Goal: Communication & Community: Participate in discussion

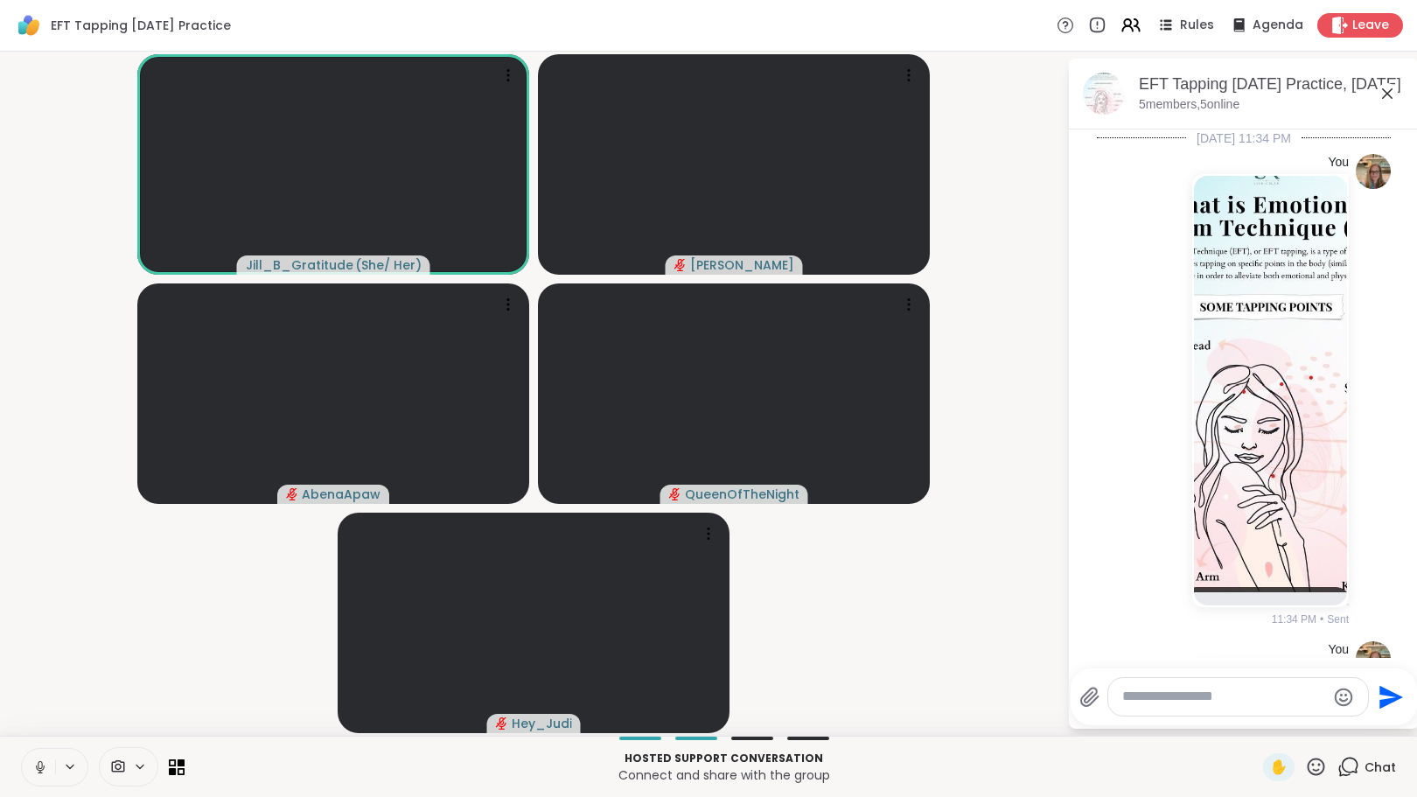
scroll to position [1441, 0]
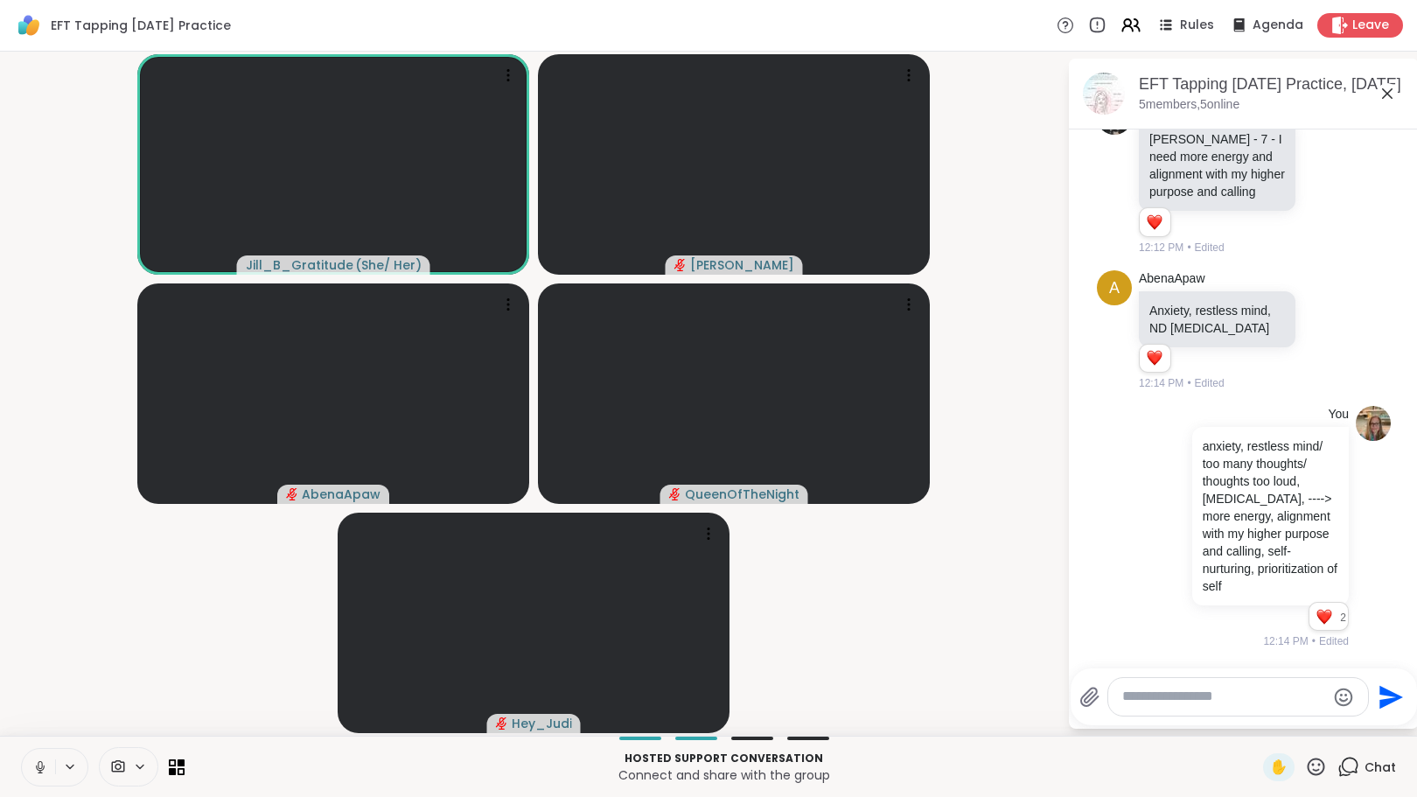
click at [1213, 687] on div at bounding box center [1239, 697] width 260 height 38
click at [1207, 696] on textarea "Type your message" at bounding box center [1225, 697] width 204 height 18
click at [1255, 695] on textarea "Type your message" at bounding box center [1225, 697] width 204 height 18
click at [1158, 697] on textarea "Type your message" at bounding box center [1225, 697] width 204 height 18
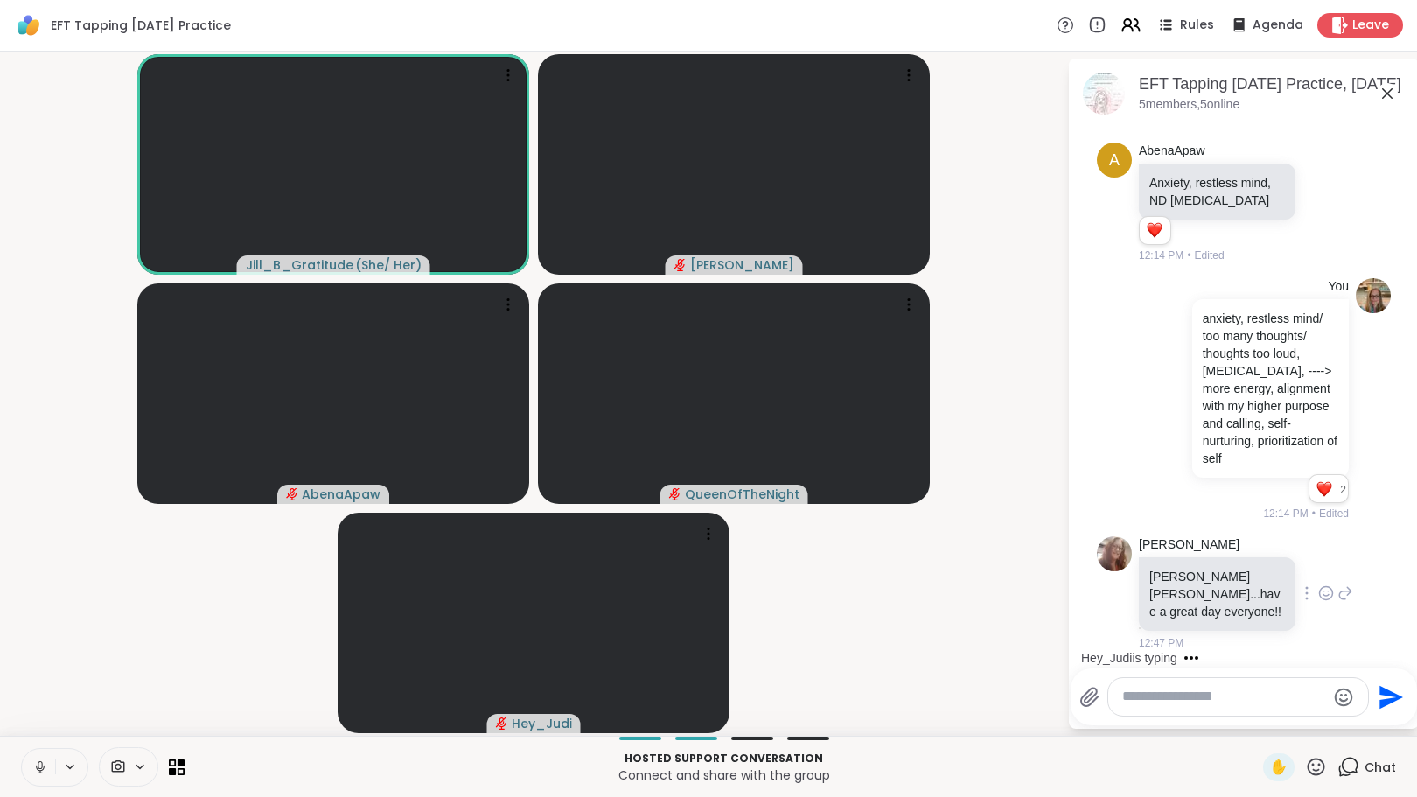
click at [1319, 599] on icon at bounding box center [1327, 592] width 16 height 17
click at [1319, 573] on div "Select Reaction: Heart" at bounding box center [1327, 565] width 16 height 16
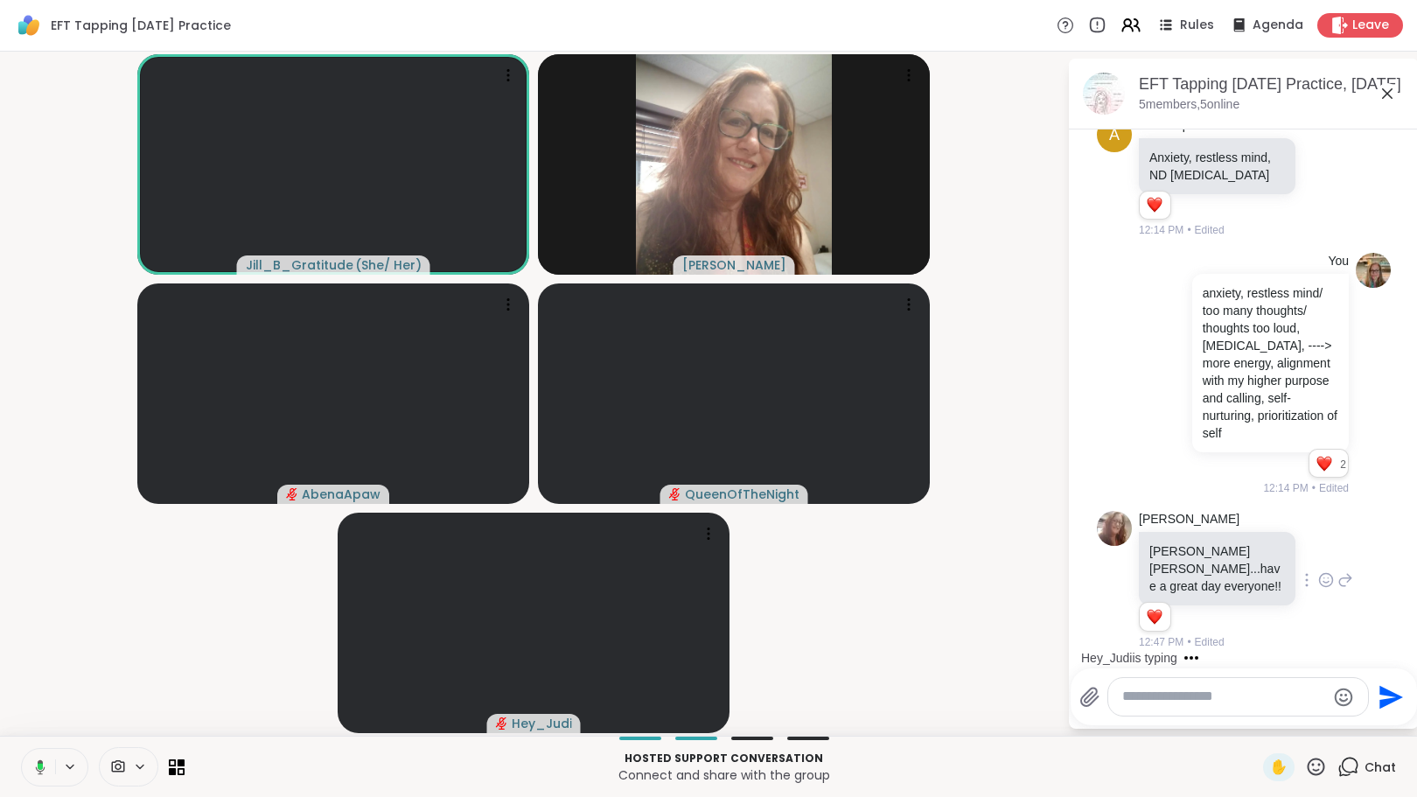
scroll to position [1723, 0]
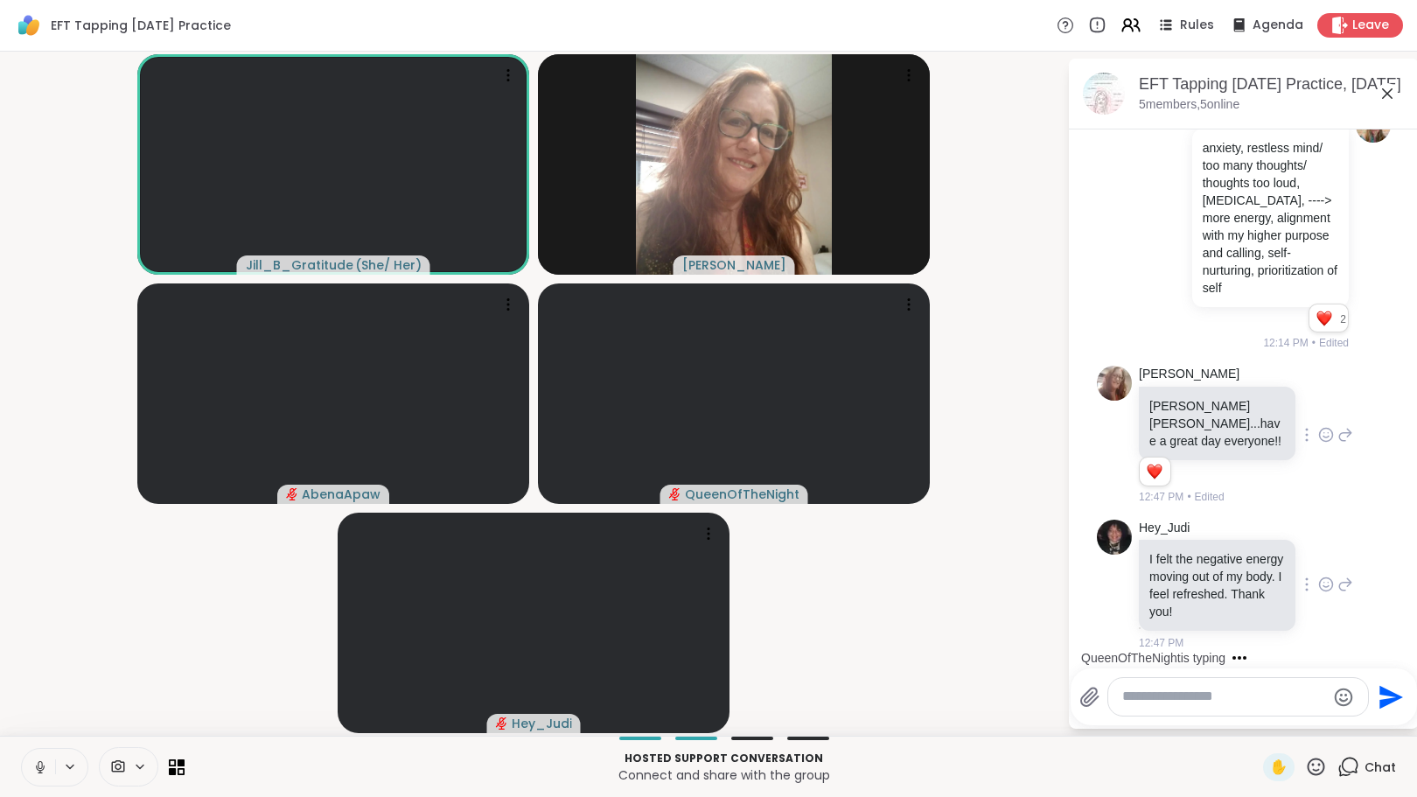
click at [1324, 585] on icon at bounding box center [1326, 586] width 5 height 2
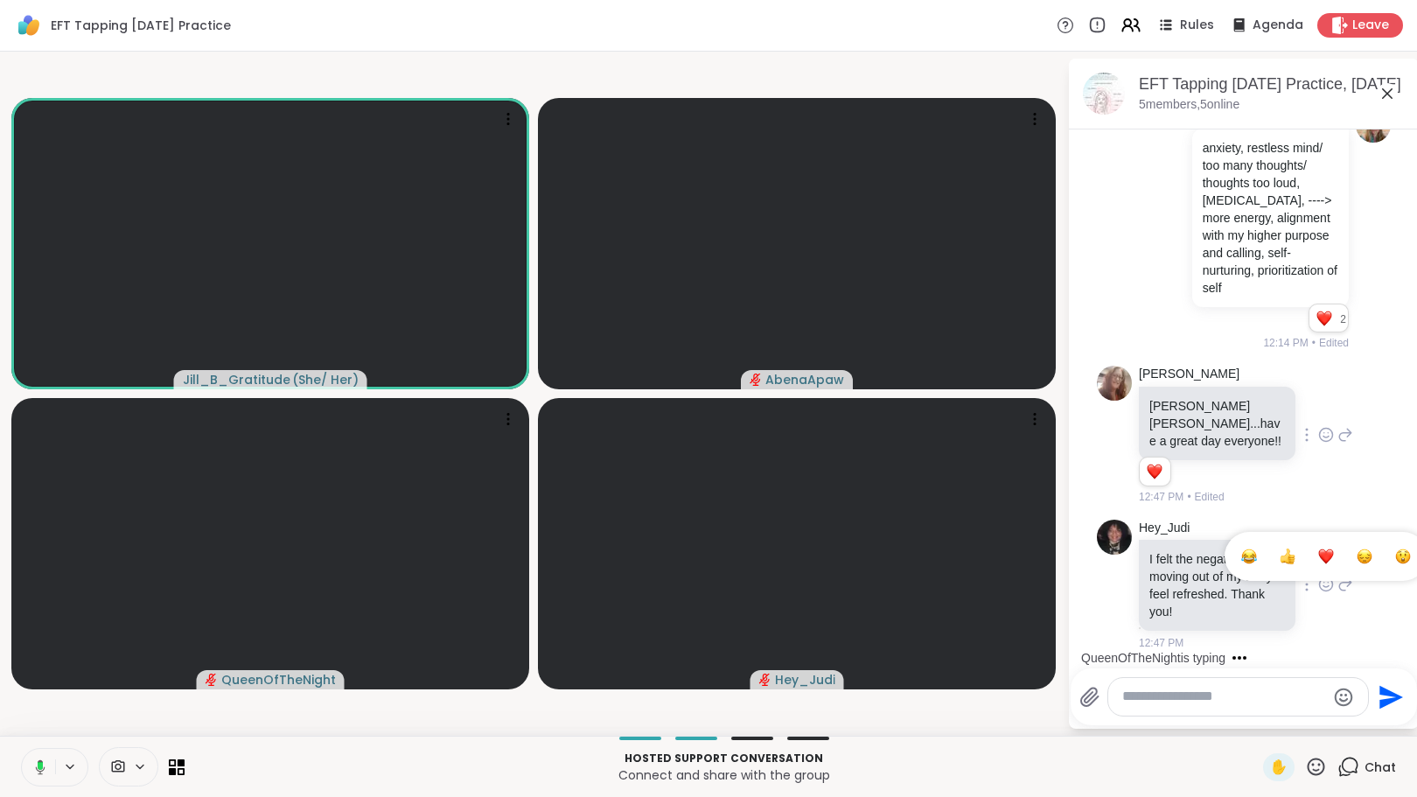
click at [1319, 559] on div "Select Reaction: Heart" at bounding box center [1327, 557] width 16 height 16
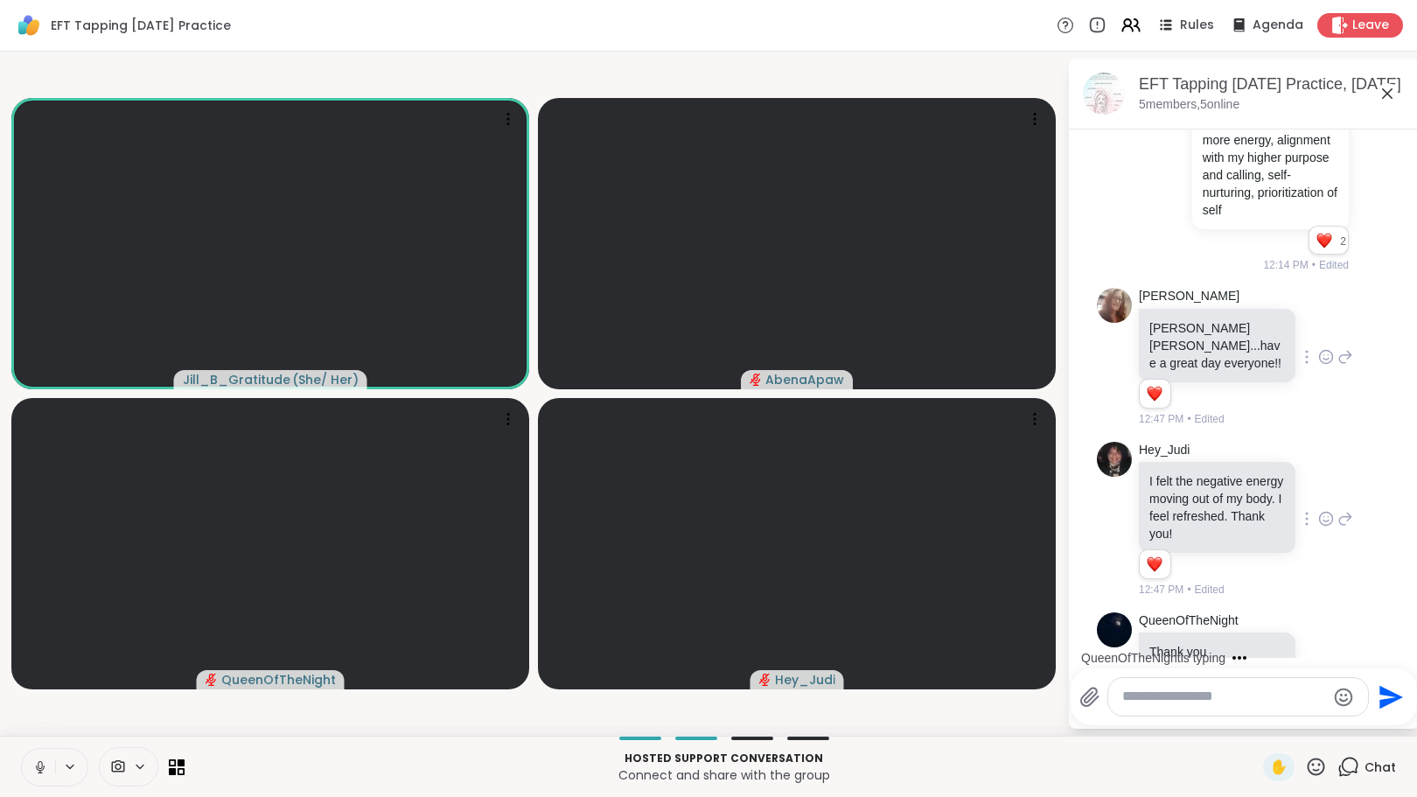
scroll to position [1841, 0]
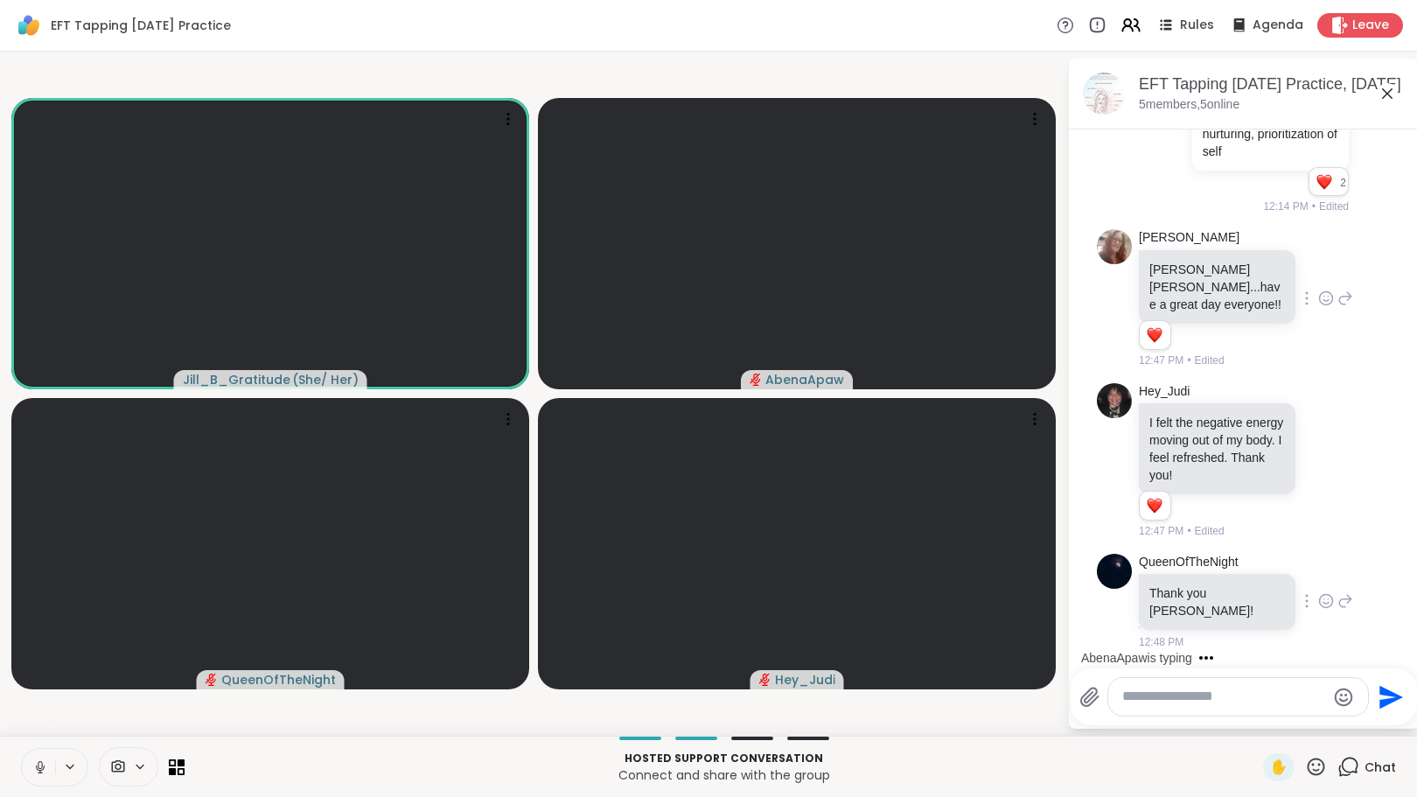
click at [1319, 608] on icon at bounding box center [1327, 600] width 16 height 17
click at [1319, 580] on div "Select Reaction: Heart" at bounding box center [1327, 573] width 16 height 16
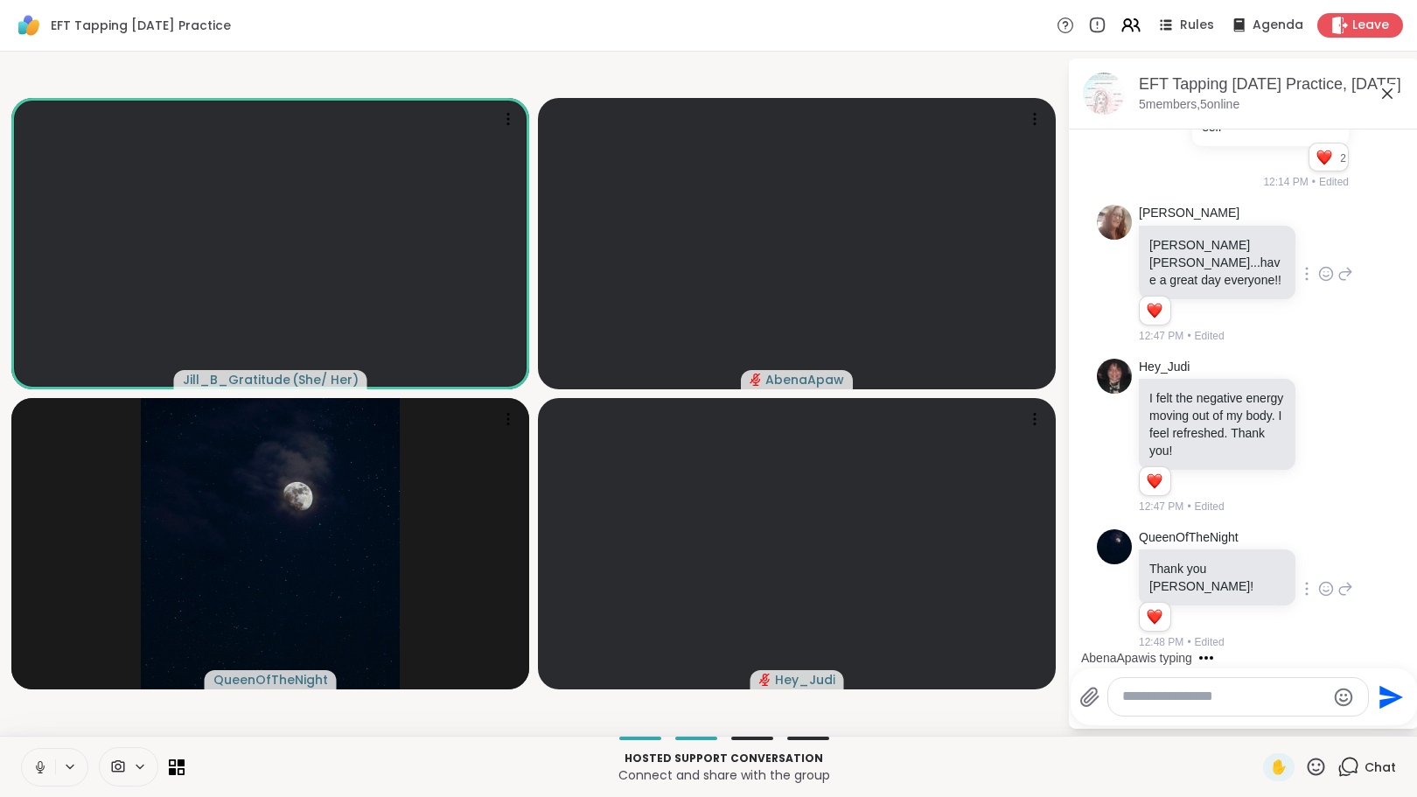
drag, startPoint x: 1404, startPoint y: 596, endPoint x: 1404, endPoint y: 608, distance: 12.2
click at [1404, 608] on html "EFT Tapping [DATE] Practice Rules Agenda Leave Jill_B_Gratitude ( She/ Her ) [P…" at bounding box center [708, 398] width 1417 height 797
click at [1206, 703] on textarea "Type your message" at bounding box center [1225, 697] width 204 height 18
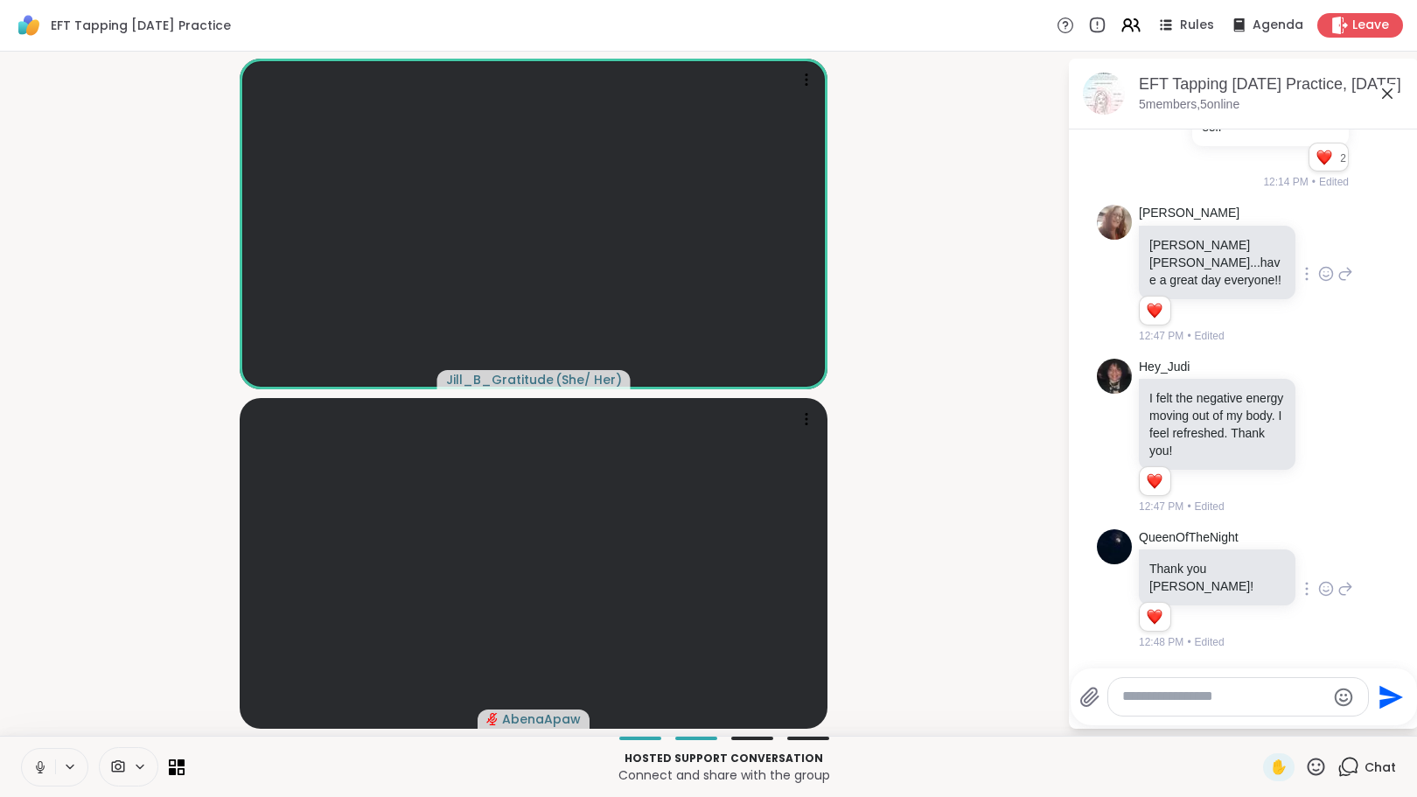
click at [1190, 699] on textarea "Type your message" at bounding box center [1225, 697] width 204 height 18
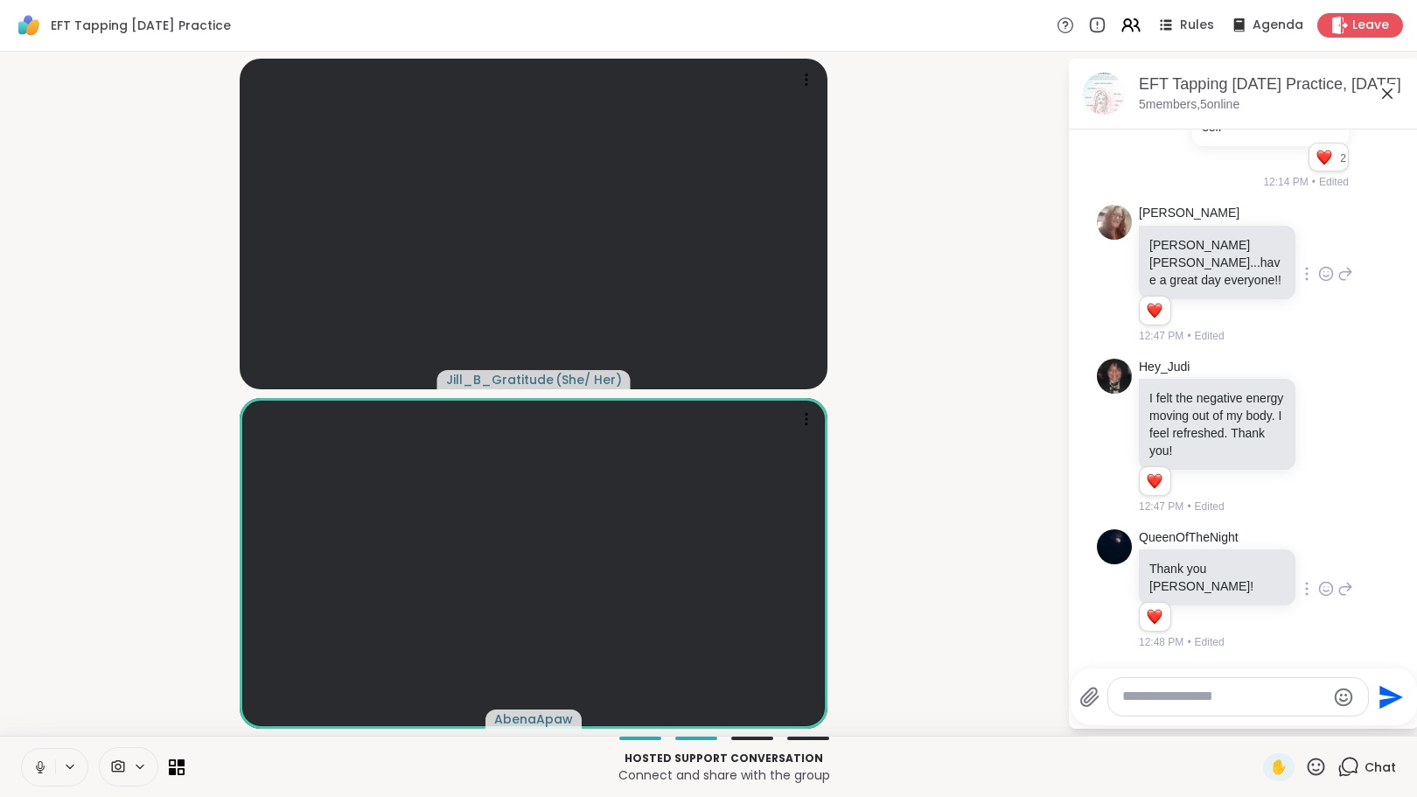
click at [1172, 697] on textarea "Type your message" at bounding box center [1225, 697] width 204 height 18
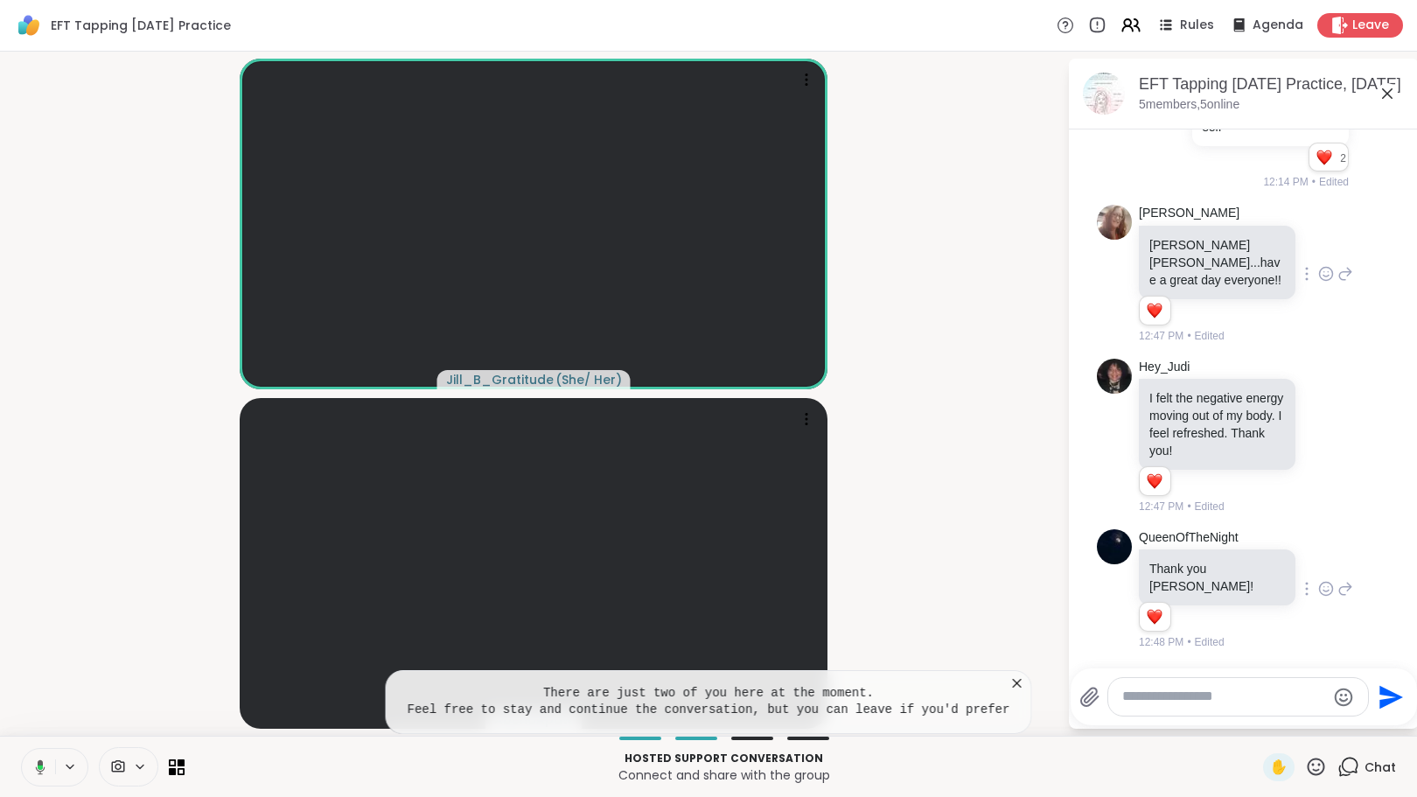
click at [1012, 680] on icon at bounding box center [1016, 683] width 9 height 9
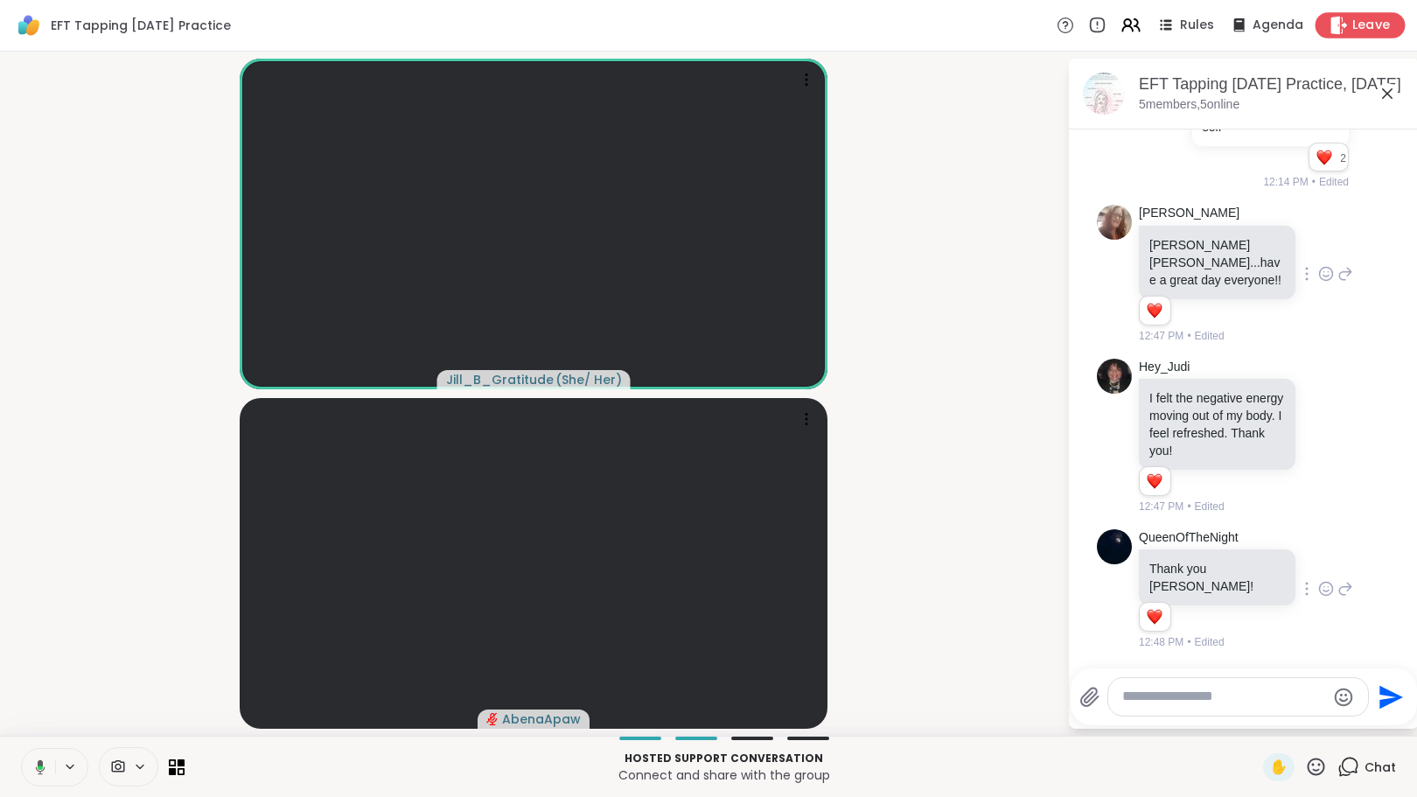
click at [1353, 20] on span "Leave" at bounding box center [1372, 26] width 38 height 18
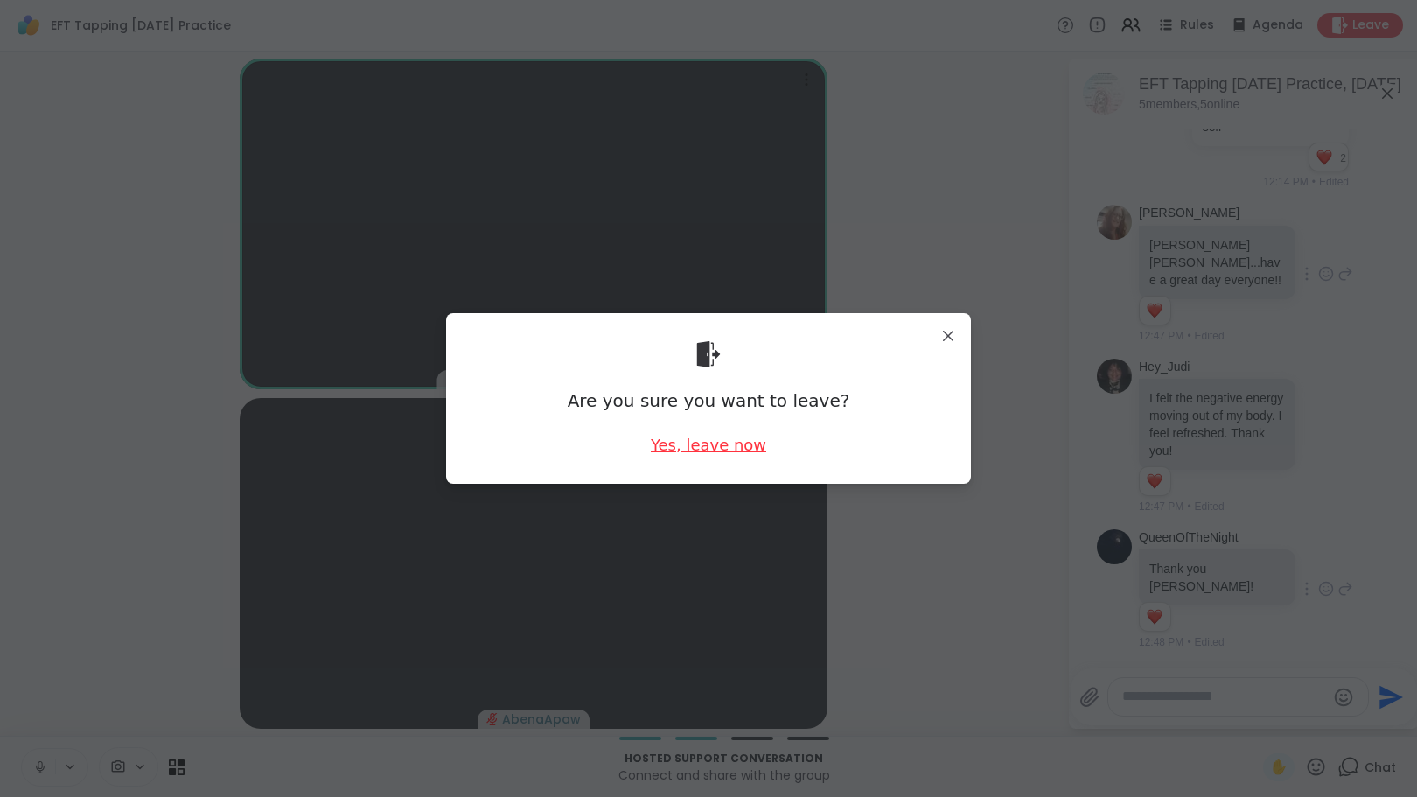
click at [717, 447] on div "Yes, leave now" at bounding box center [708, 445] width 115 height 22
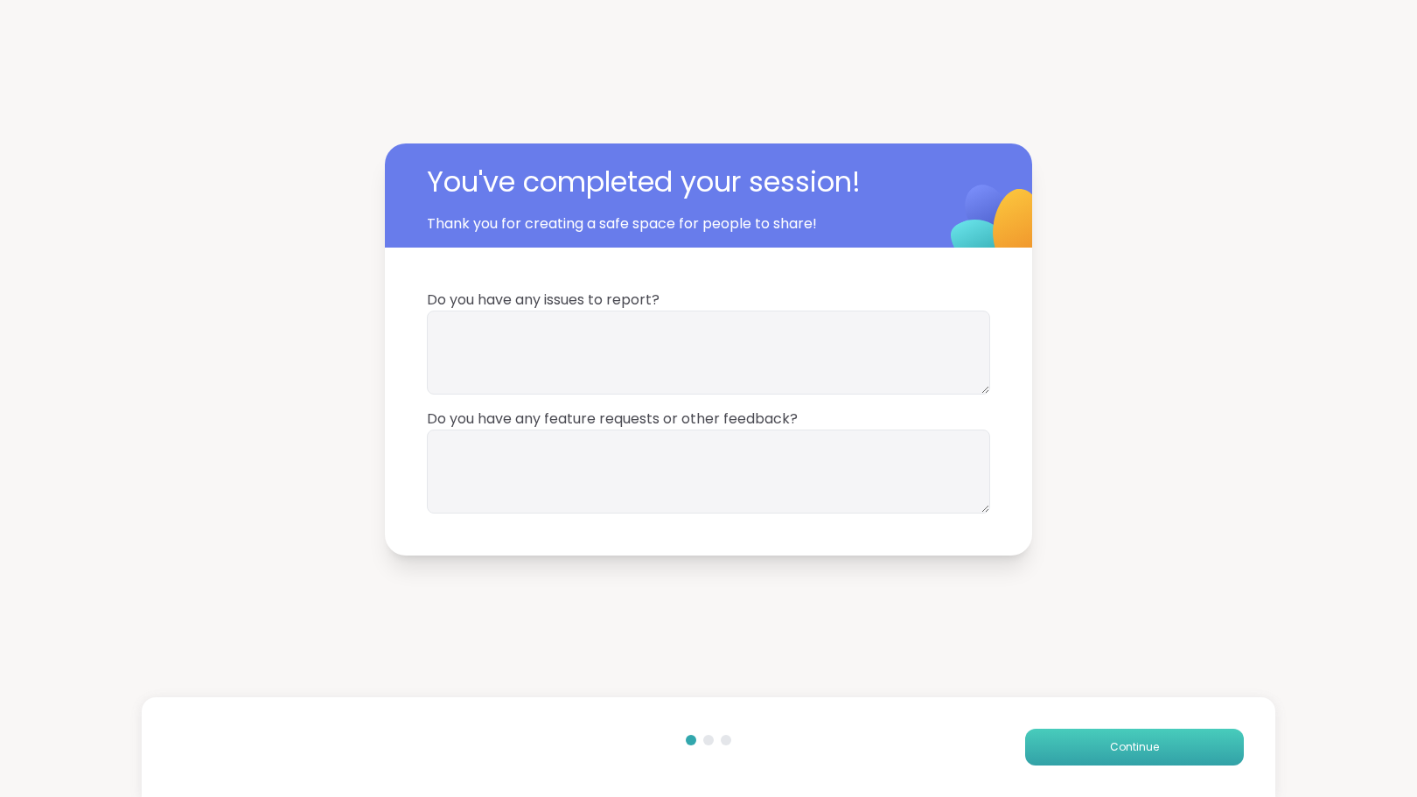
click at [1077, 745] on button "Continue" at bounding box center [1134, 747] width 219 height 37
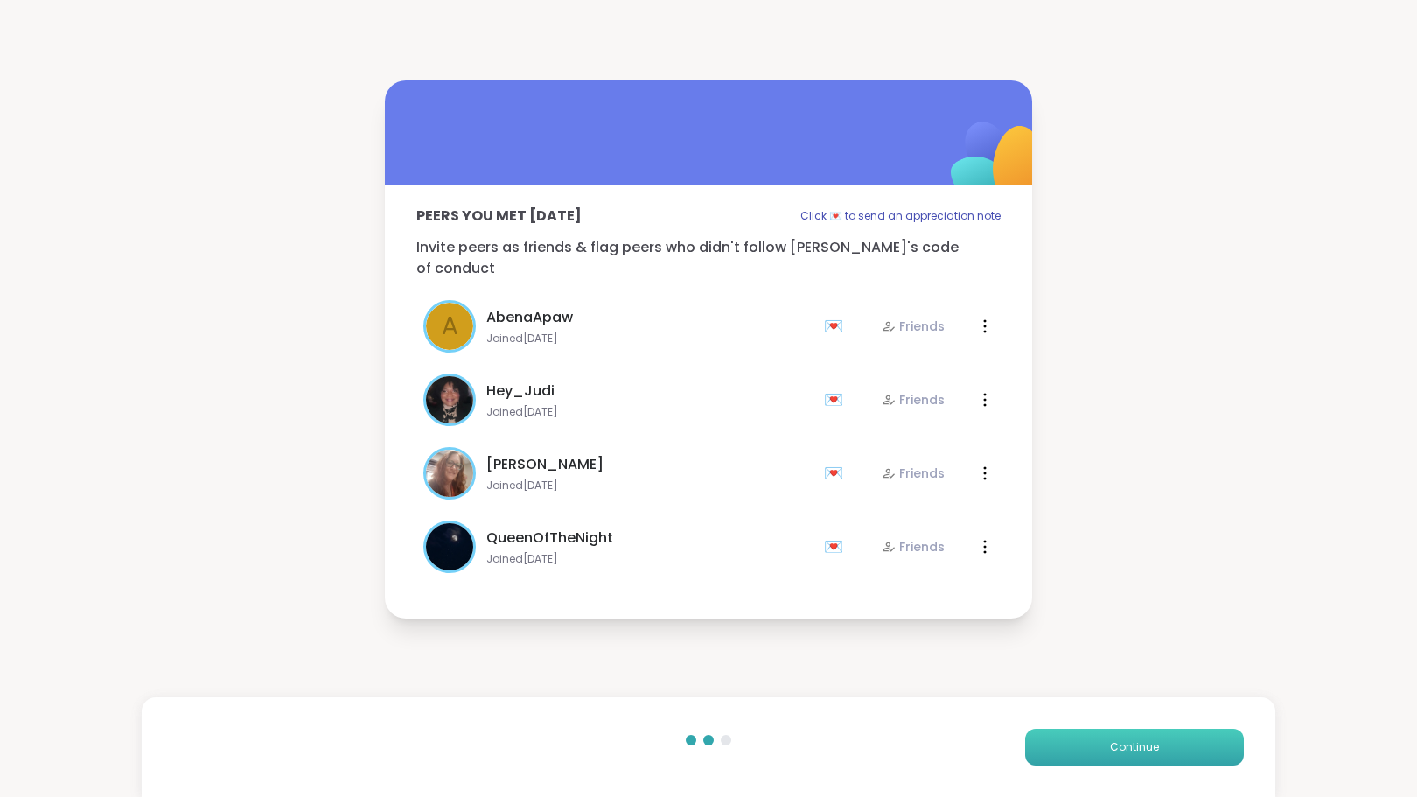
click at [1095, 749] on button "Continue" at bounding box center [1134, 747] width 219 height 37
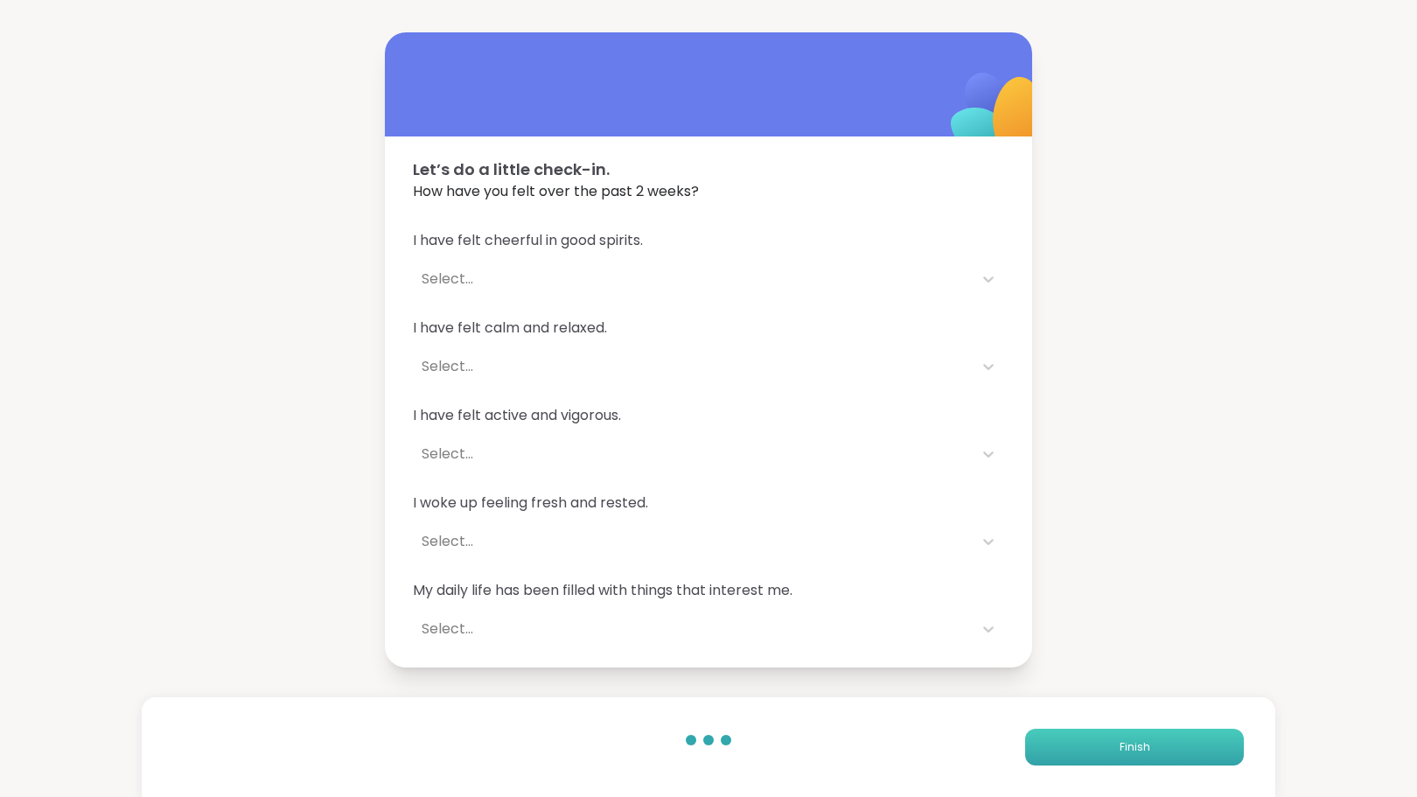
click at [1088, 753] on button "Finish" at bounding box center [1134, 747] width 219 height 37
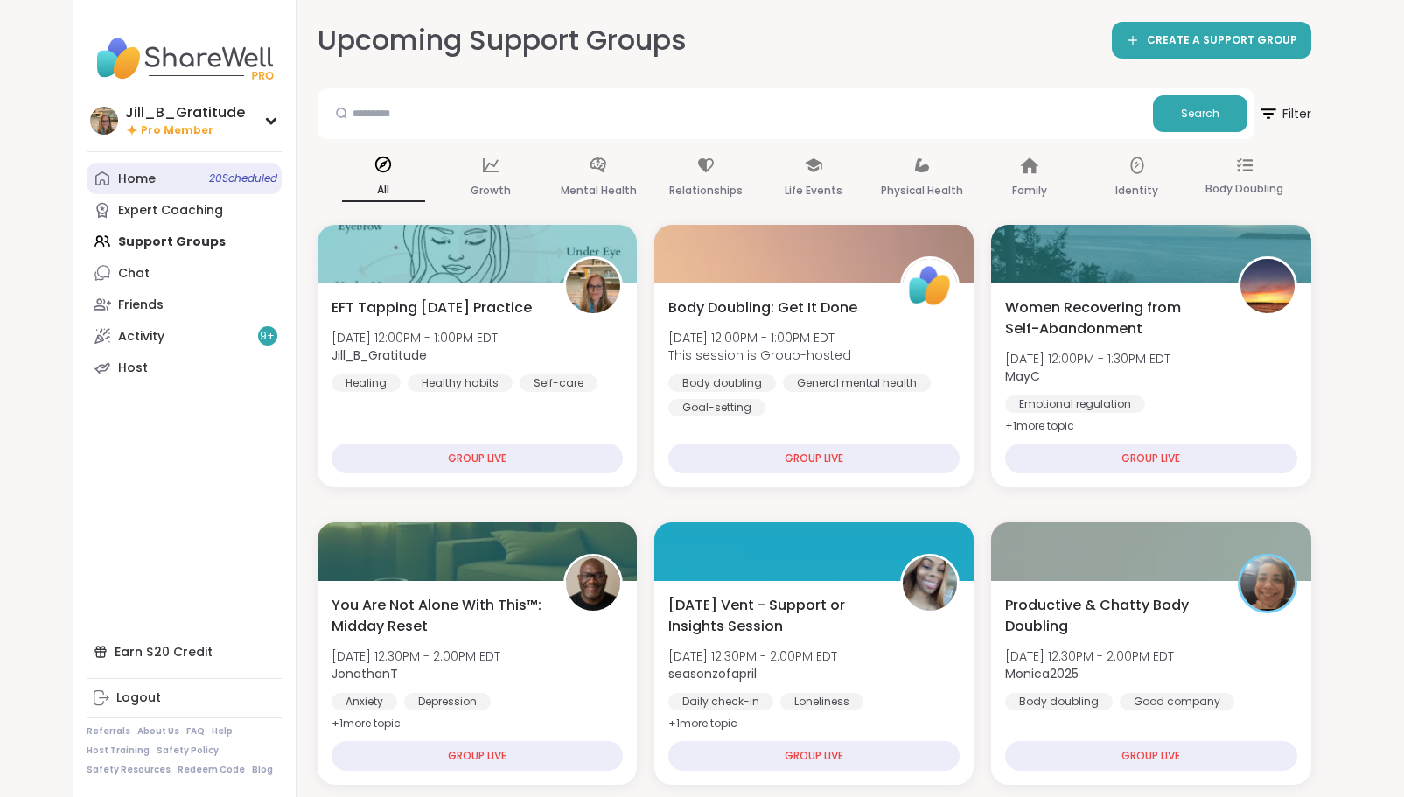
click at [221, 177] on span "20 Scheduled" at bounding box center [243, 178] width 68 height 14
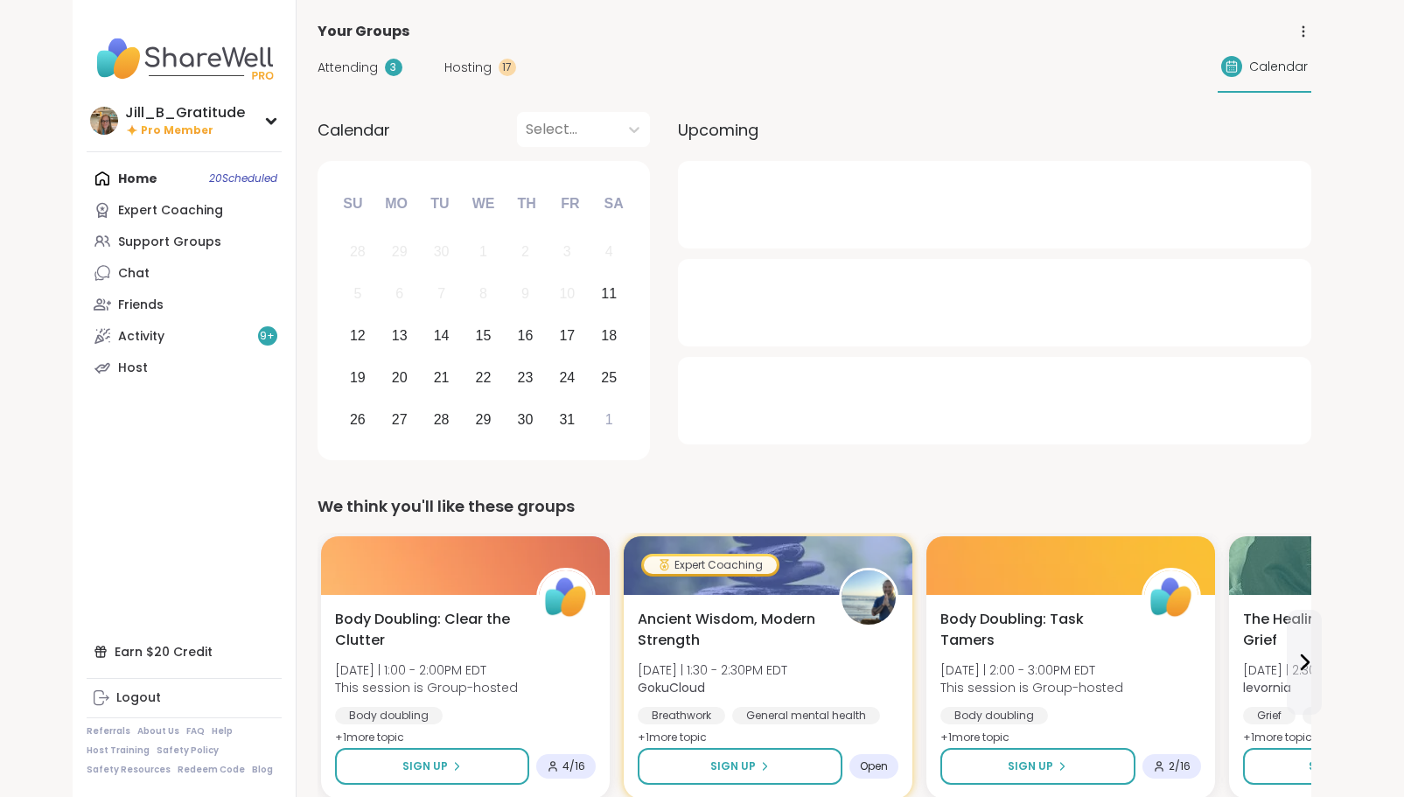
click at [471, 64] on span "Hosting" at bounding box center [467, 68] width 47 height 18
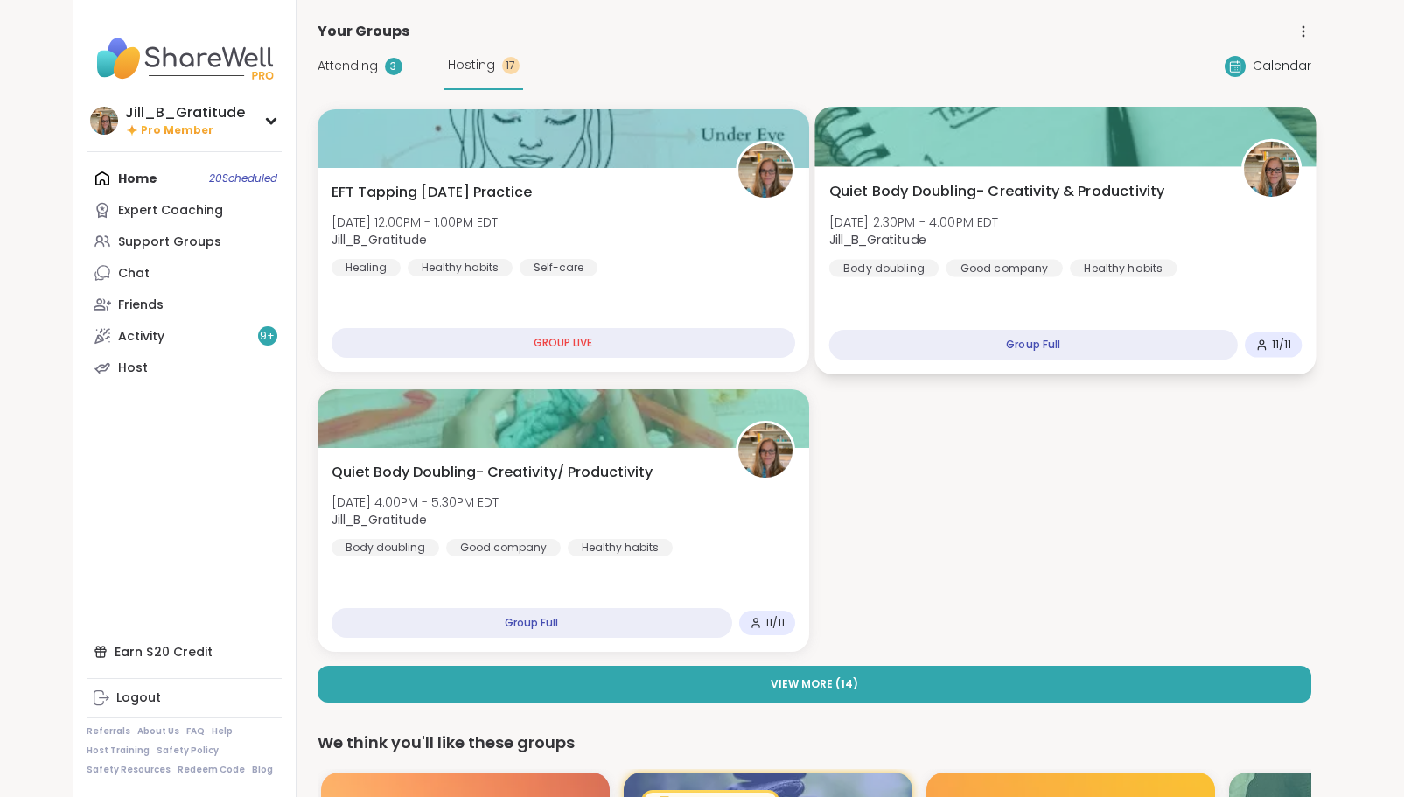
drag, startPoint x: 1049, startPoint y: 234, endPoint x: 966, endPoint y: 303, distance: 108.1
click at [966, 303] on div "Quiet Body Doubling- Creativity & Productivity [DATE] 2:30PM - 4:00PM EDT Jill_…" at bounding box center [1065, 270] width 501 height 208
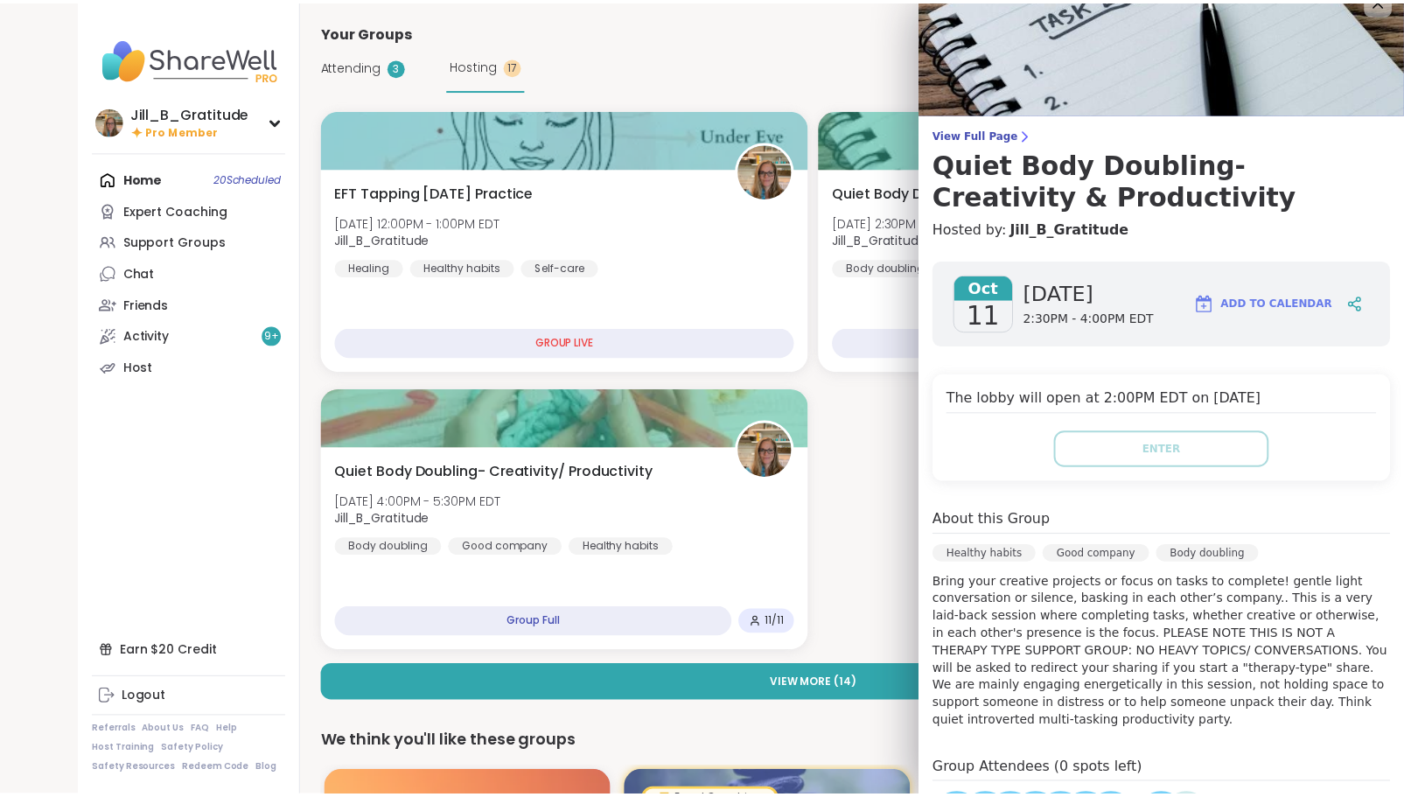
scroll to position [25, 0]
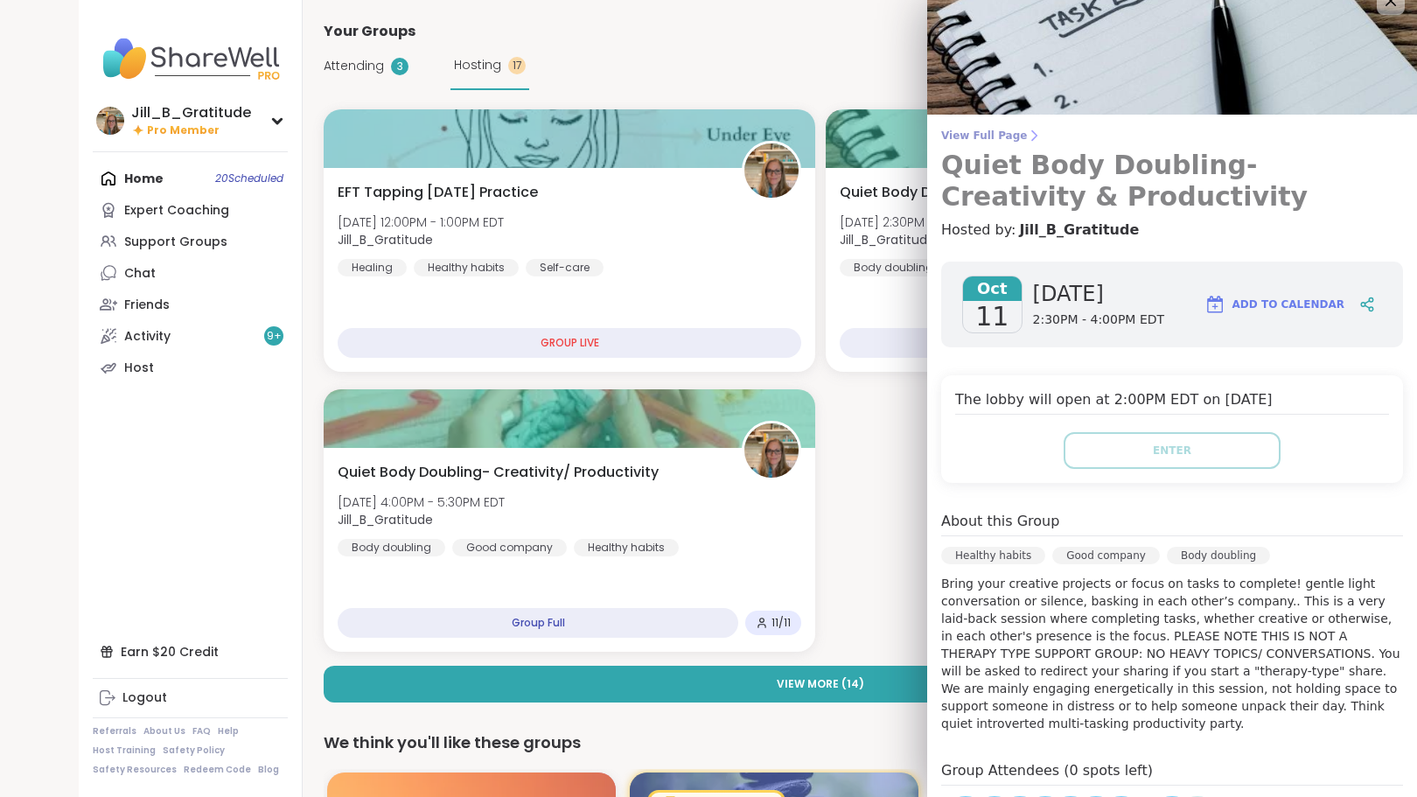
click at [985, 134] on span "View Full Page" at bounding box center [1172, 136] width 462 height 14
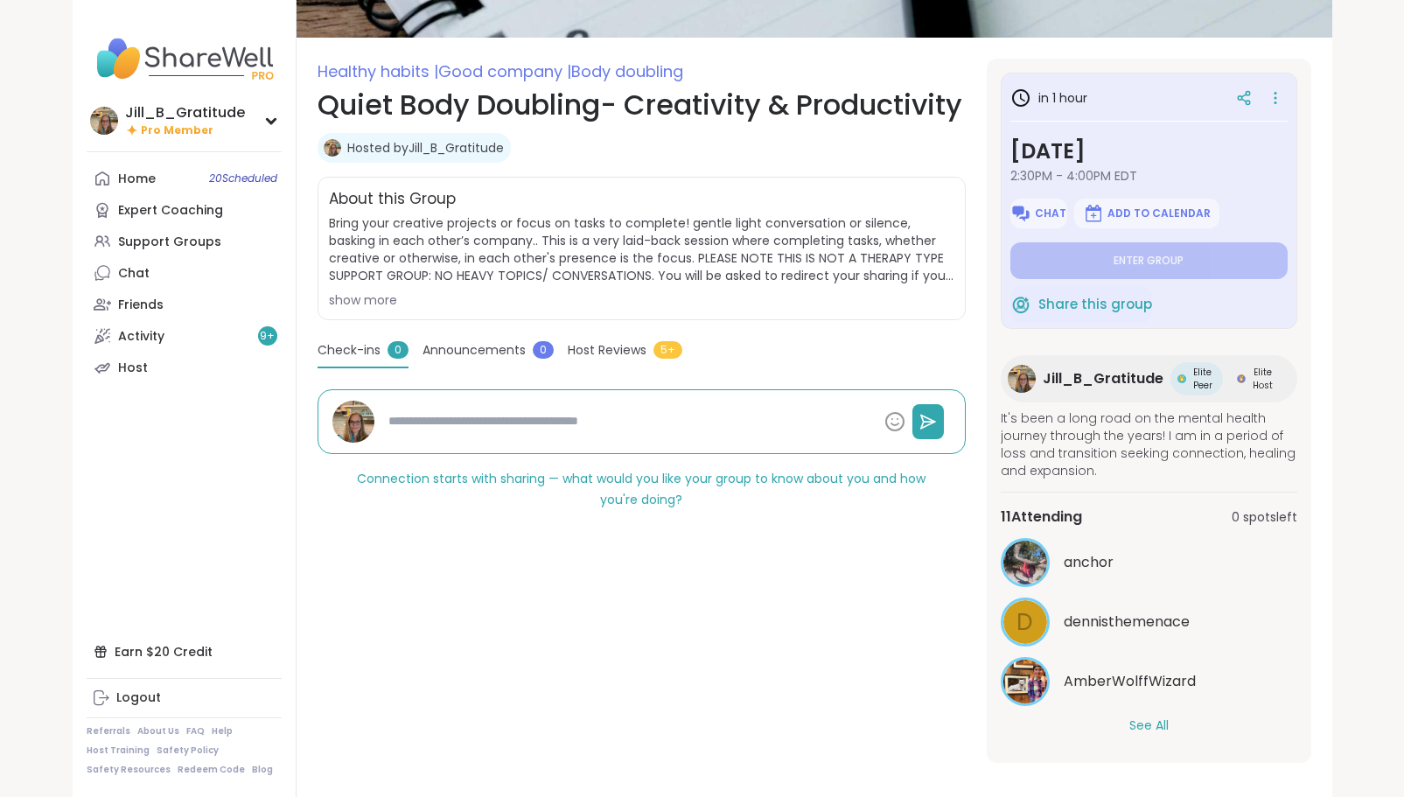
scroll to position [206, 0]
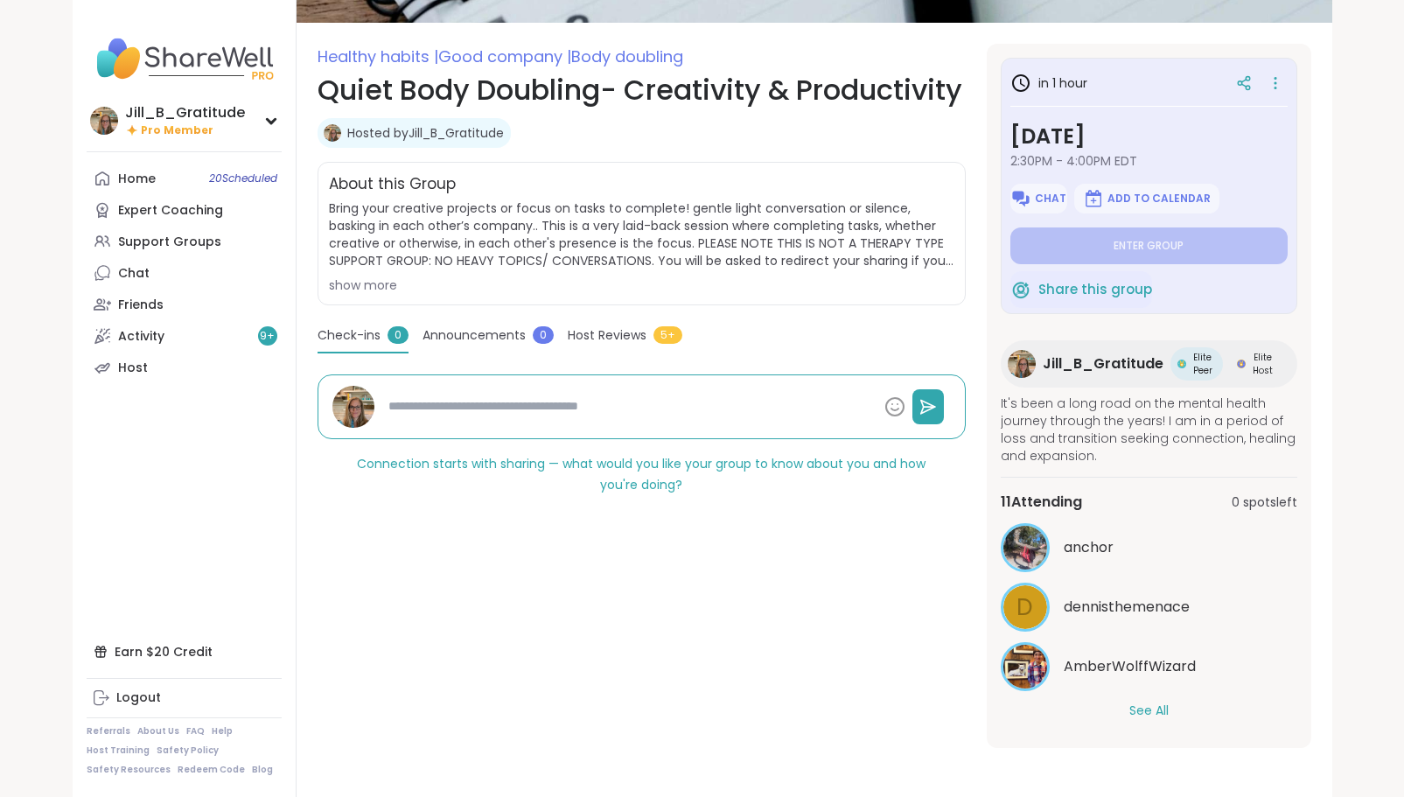
click at [1158, 705] on button "See All" at bounding box center [1149, 711] width 39 height 18
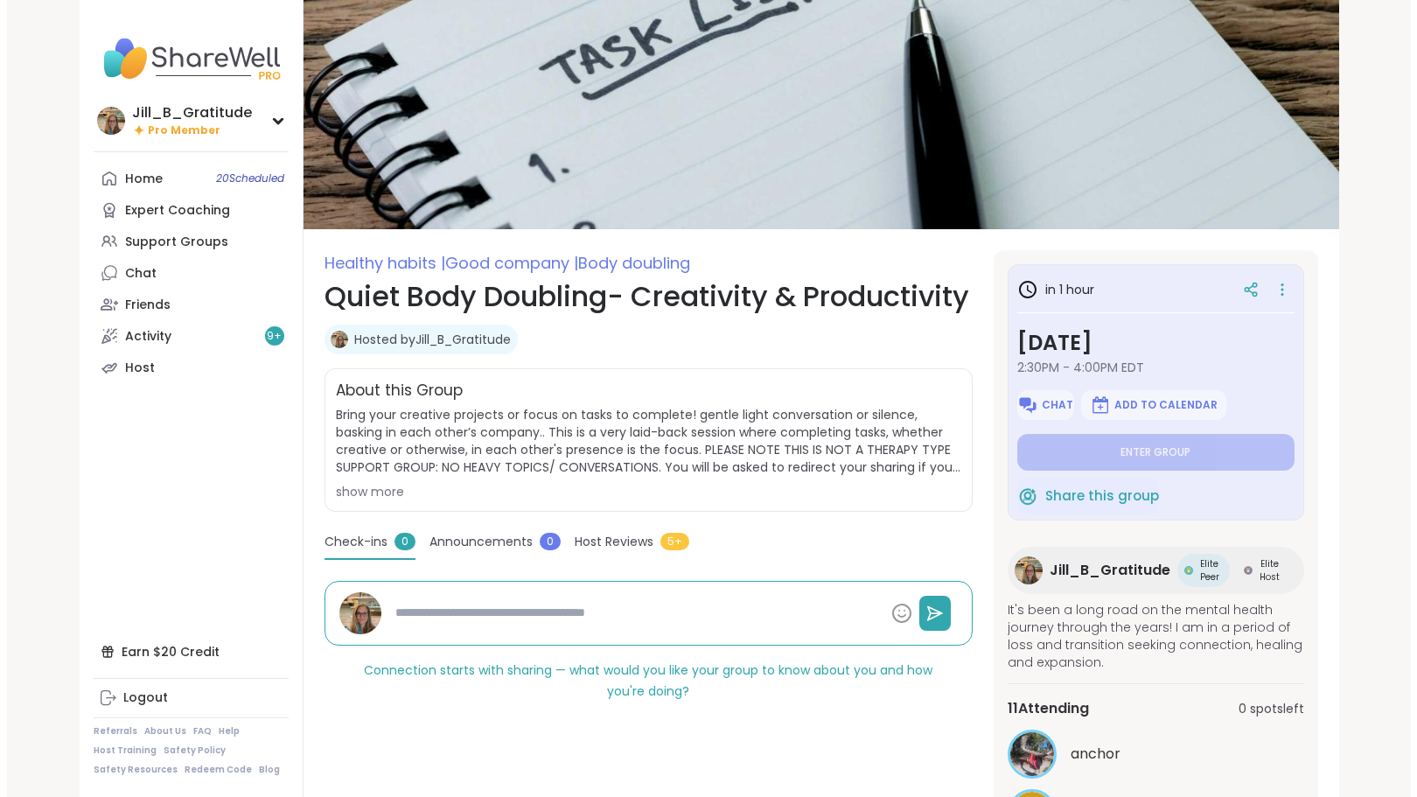
scroll to position [0, 0]
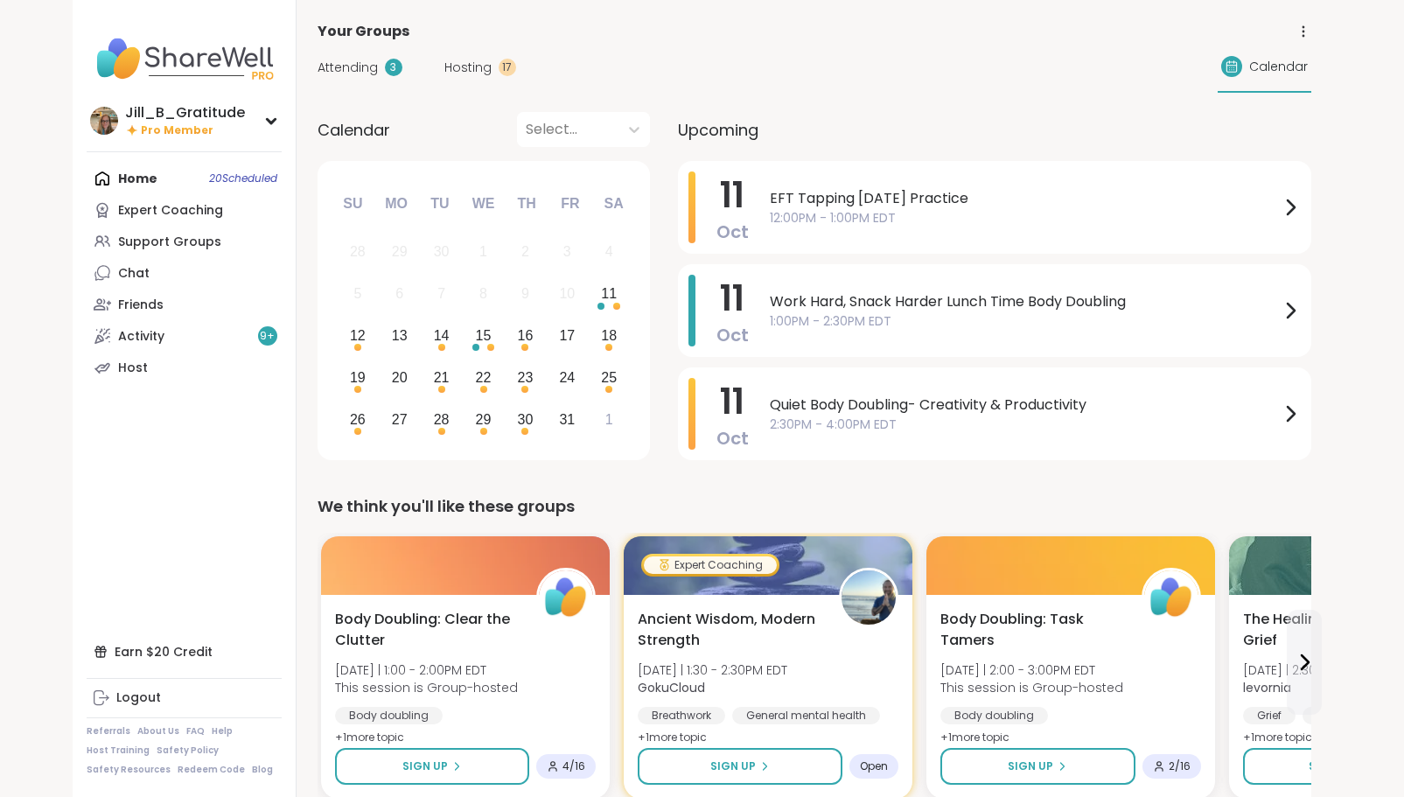
click at [465, 65] on span "Hosting" at bounding box center [467, 68] width 47 height 18
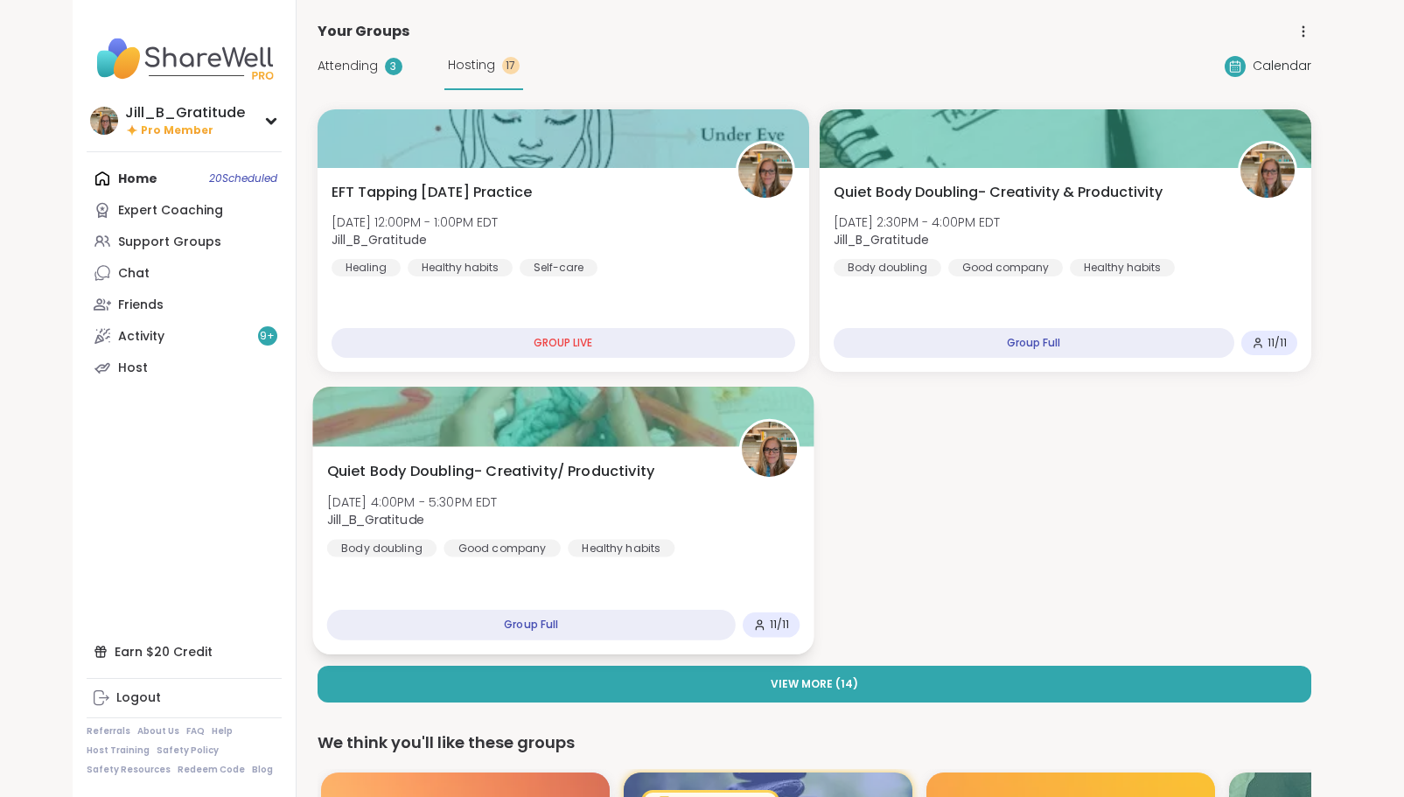
click at [651, 527] on div "Quiet Body Doubling- Creativity/ Productivity [DATE] 4:00PM - 5:30PM EDT Jill_B…" at bounding box center [562, 509] width 473 height 96
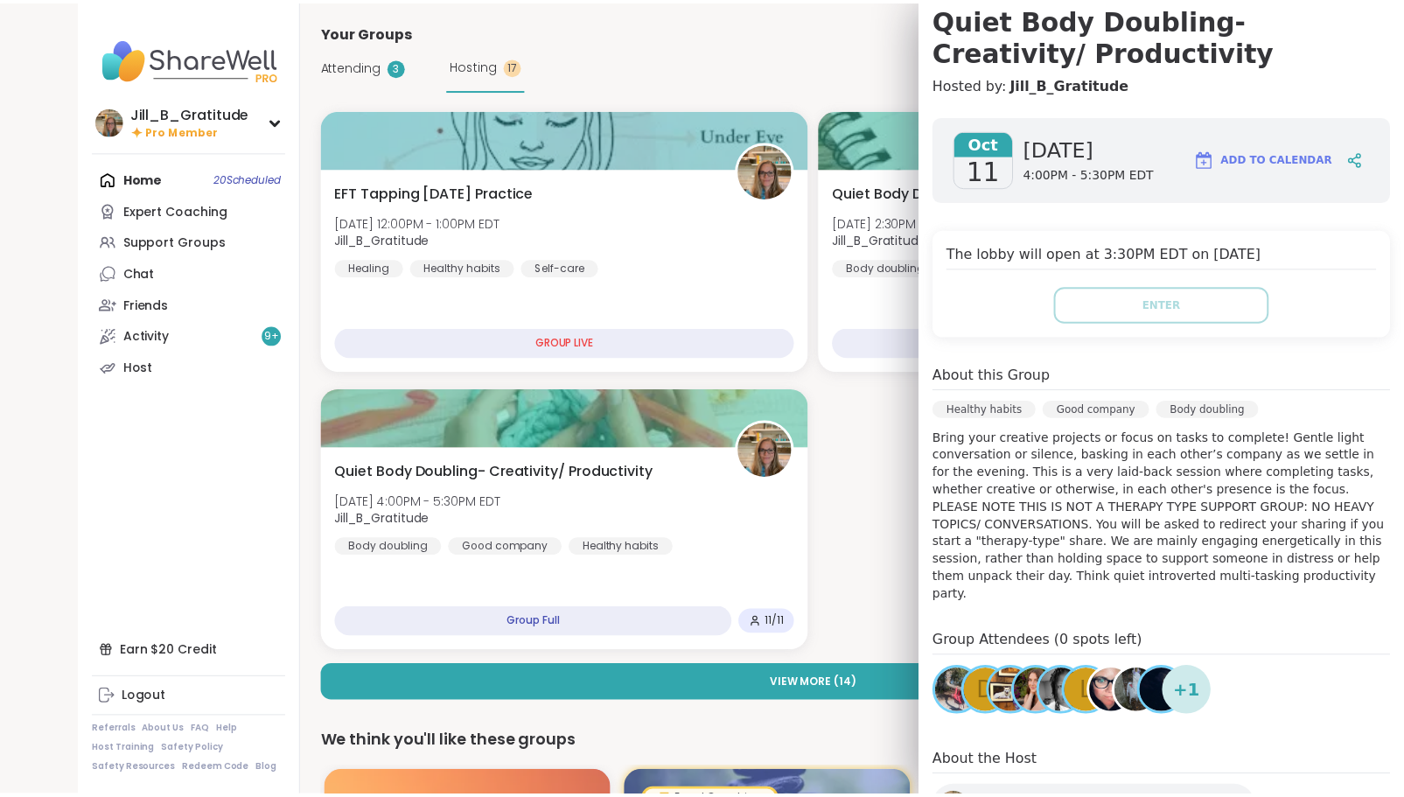
scroll to position [36, 0]
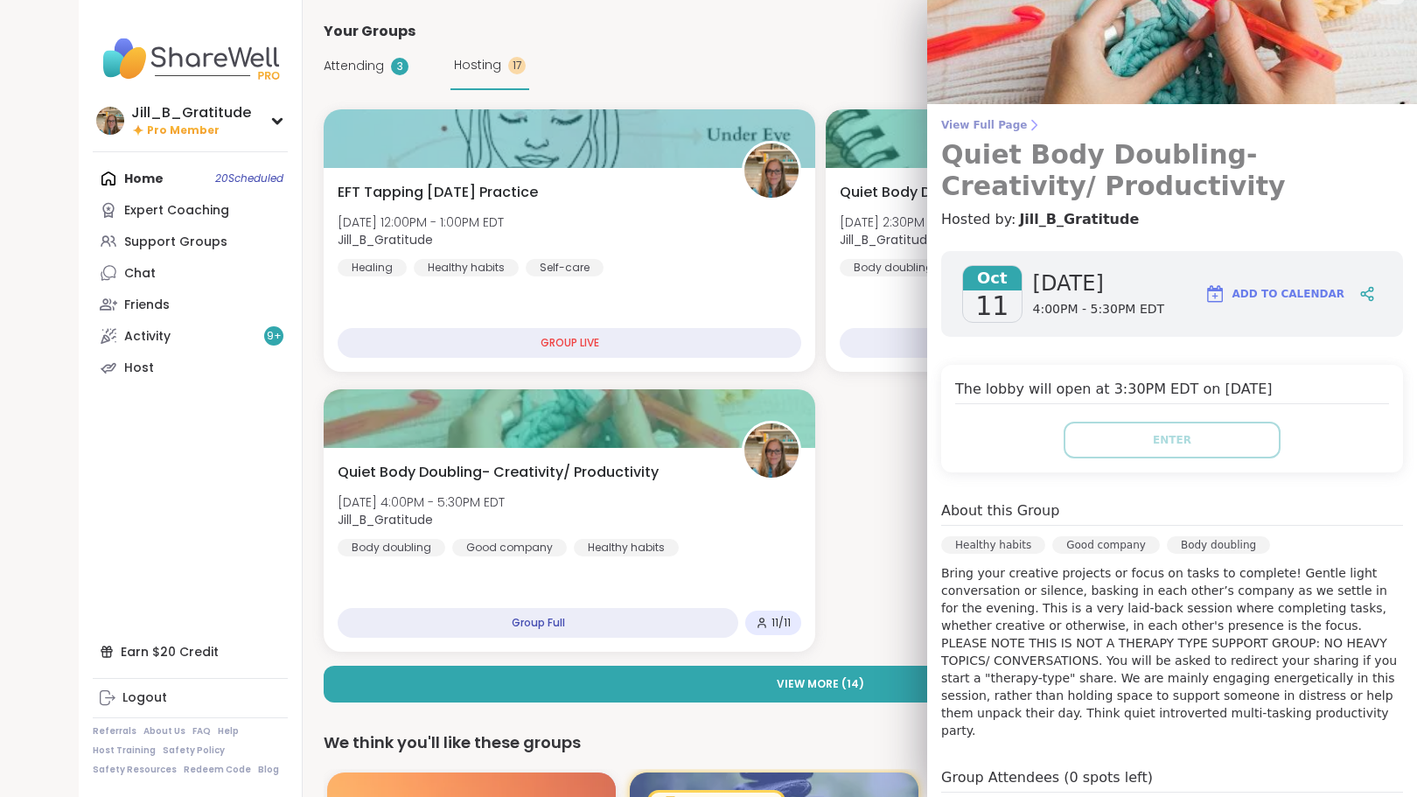
click at [982, 127] on span "View Full Page" at bounding box center [1172, 125] width 462 height 14
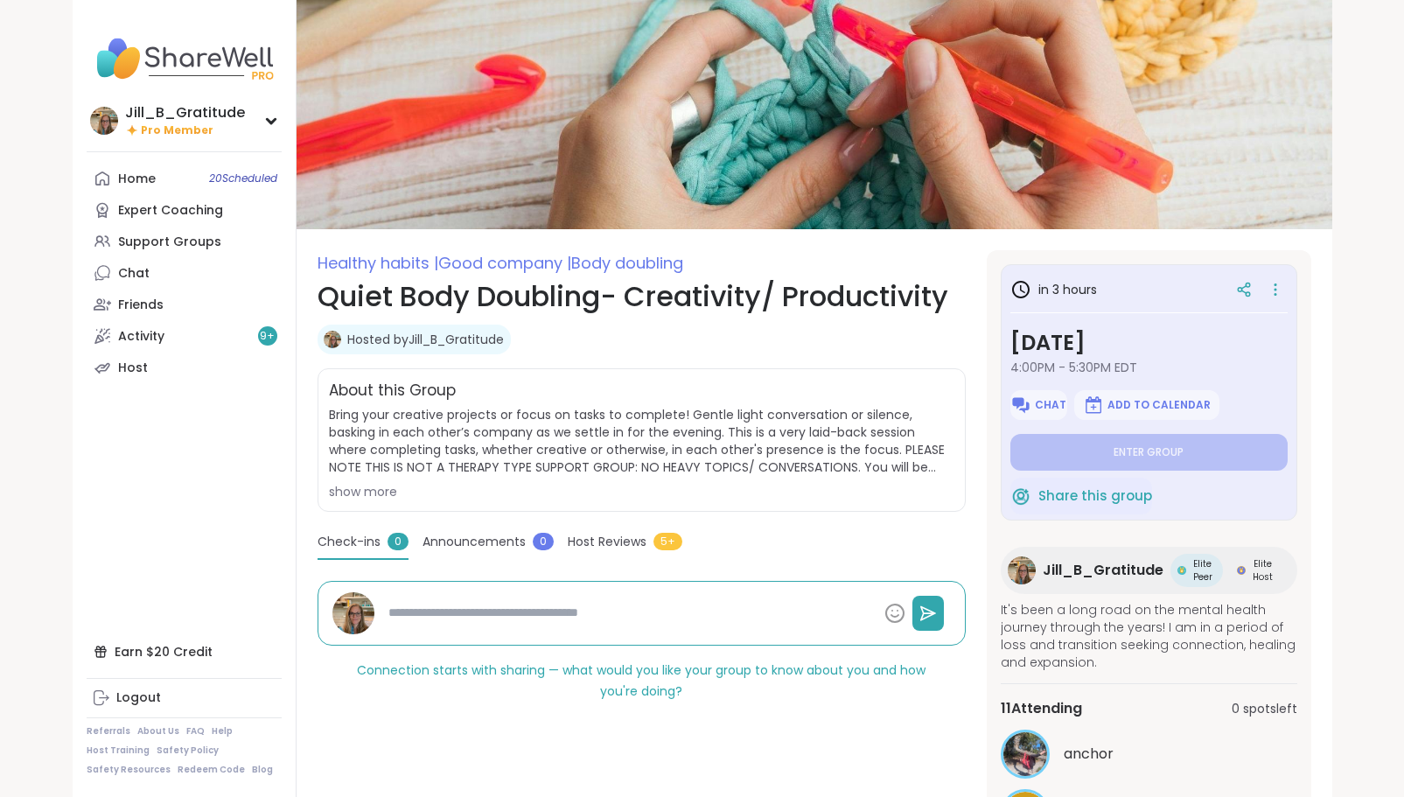
scroll to position [206, 0]
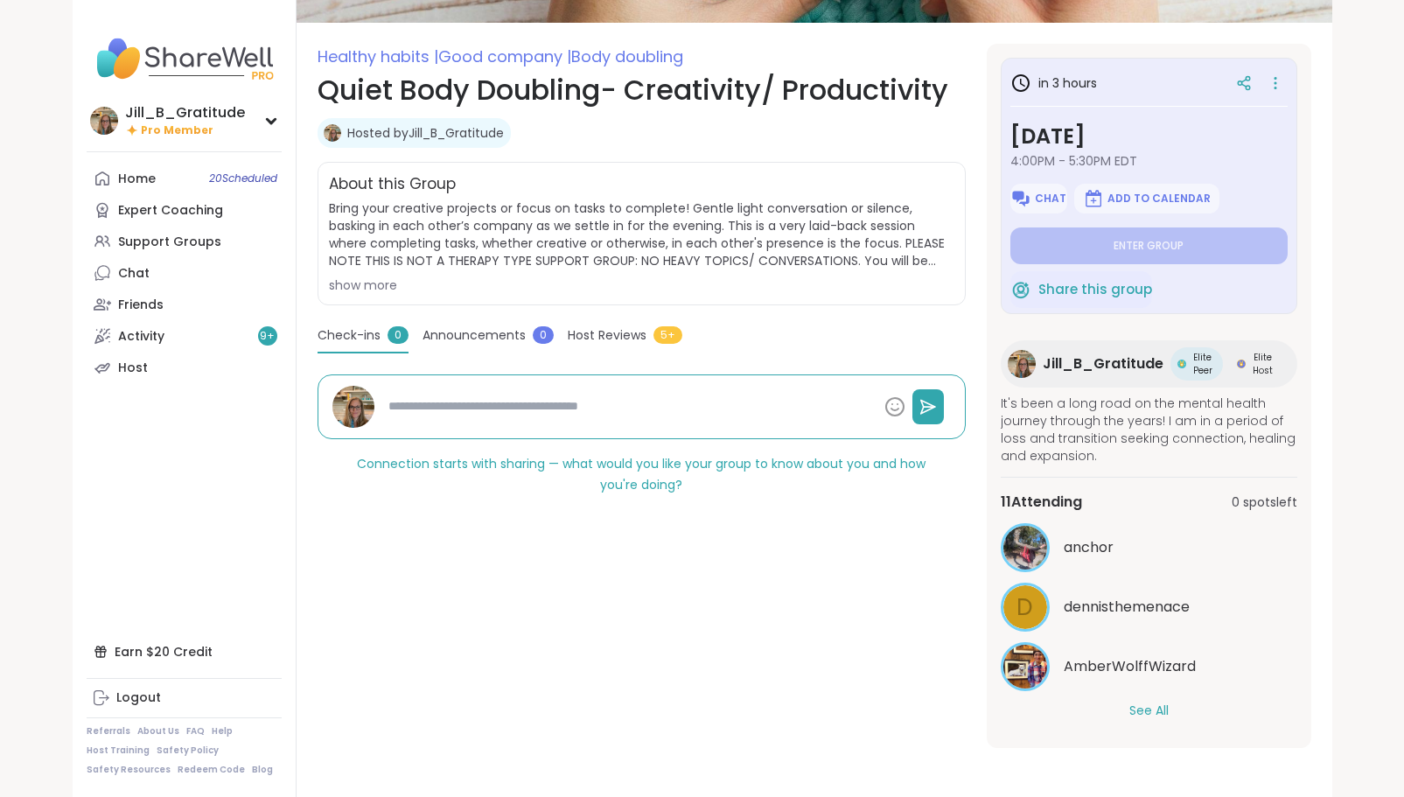
click at [1138, 710] on button "See All" at bounding box center [1149, 711] width 39 height 18
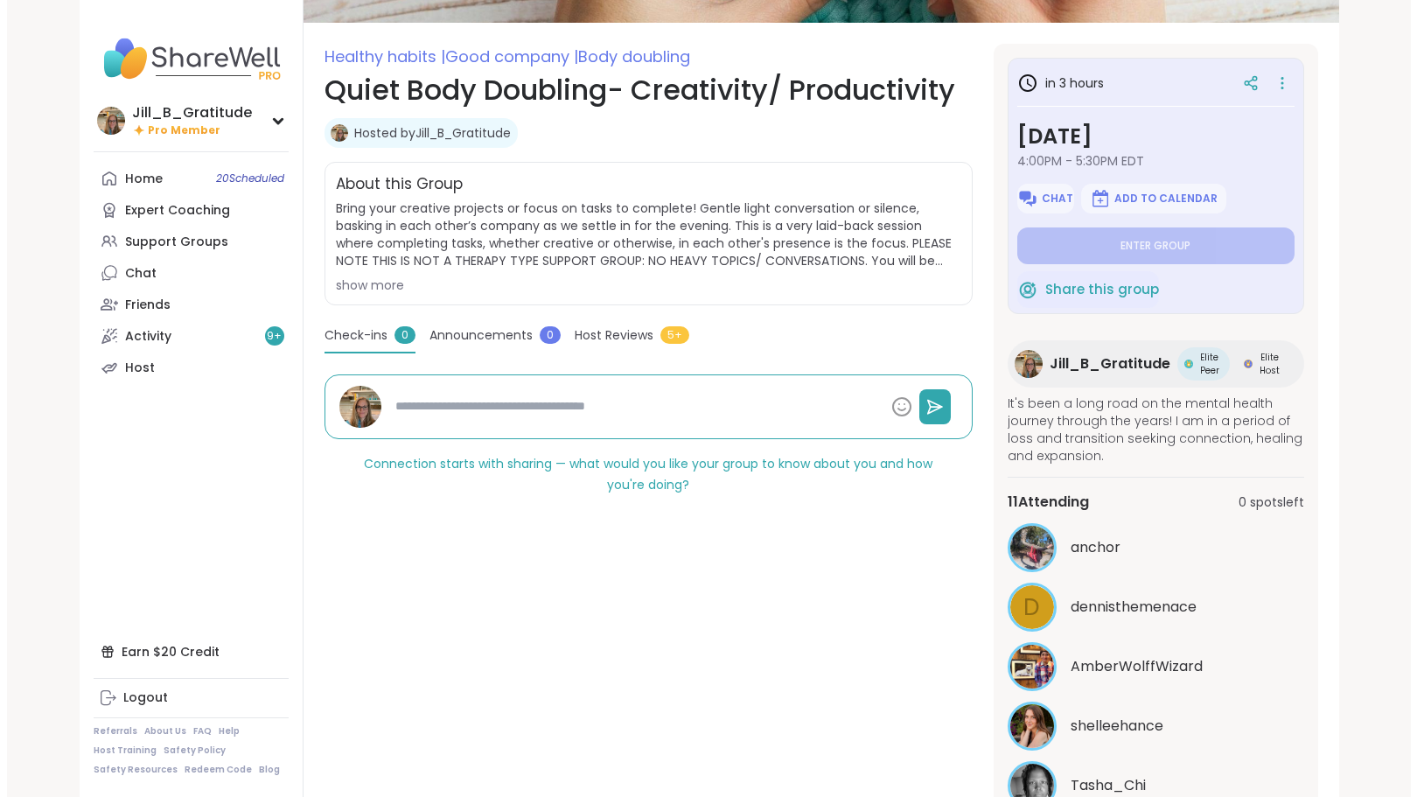
scroll to position [0, 0]
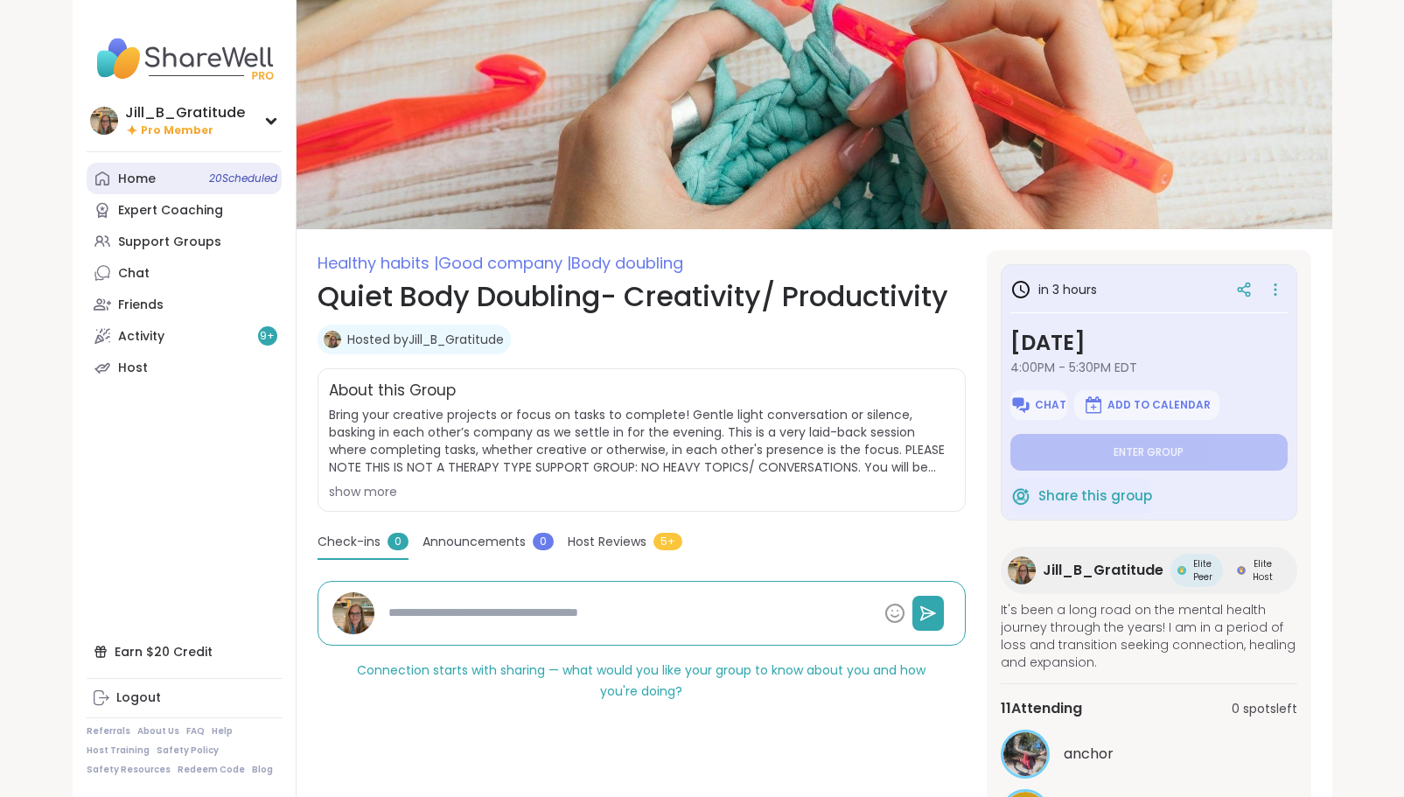
click at [253, 185] on span "20 Scheduled" at bounding box center [243, 178] width 68 height 14
type textarea "*"
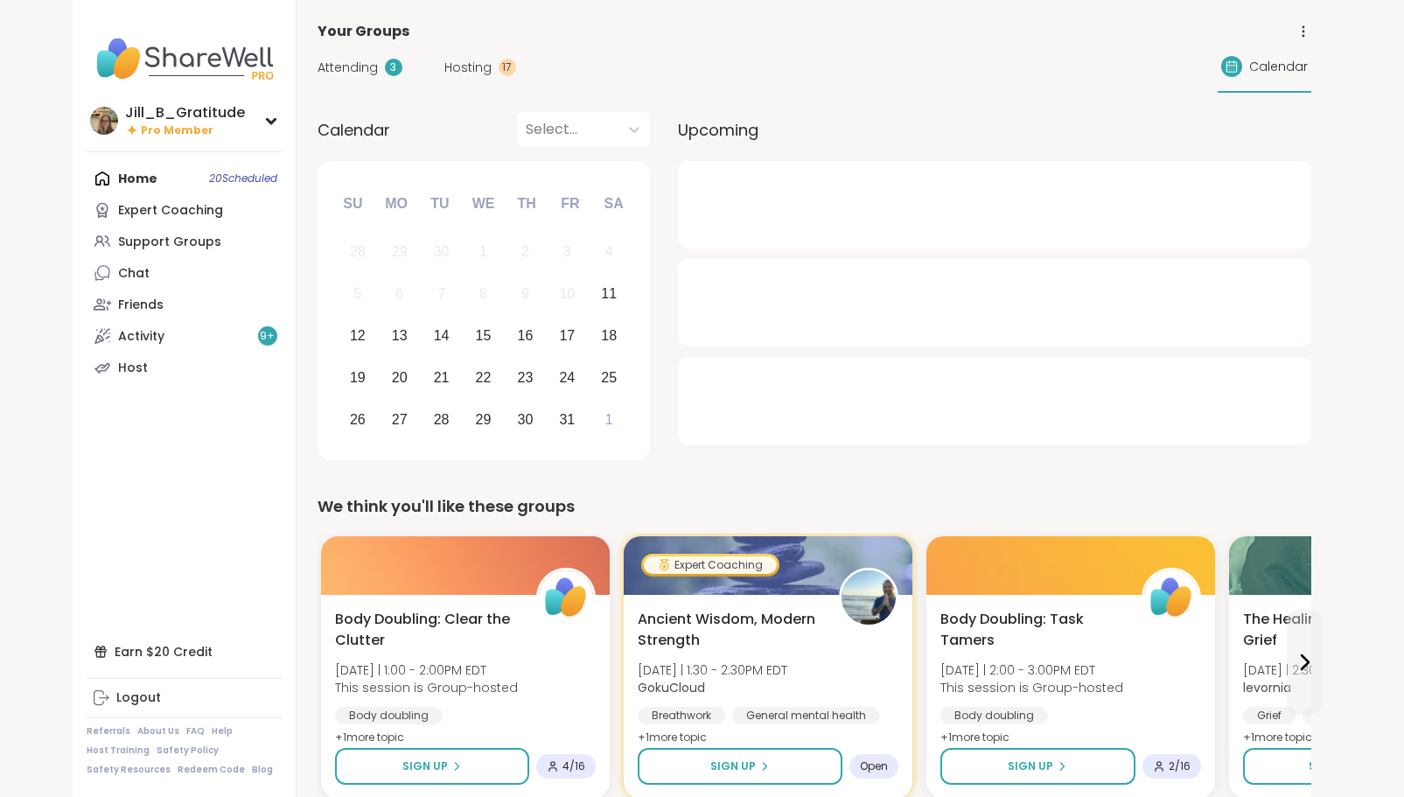
click at [370, 65] on span "Attending" at bounding box center [348, 68] width 60 height 18
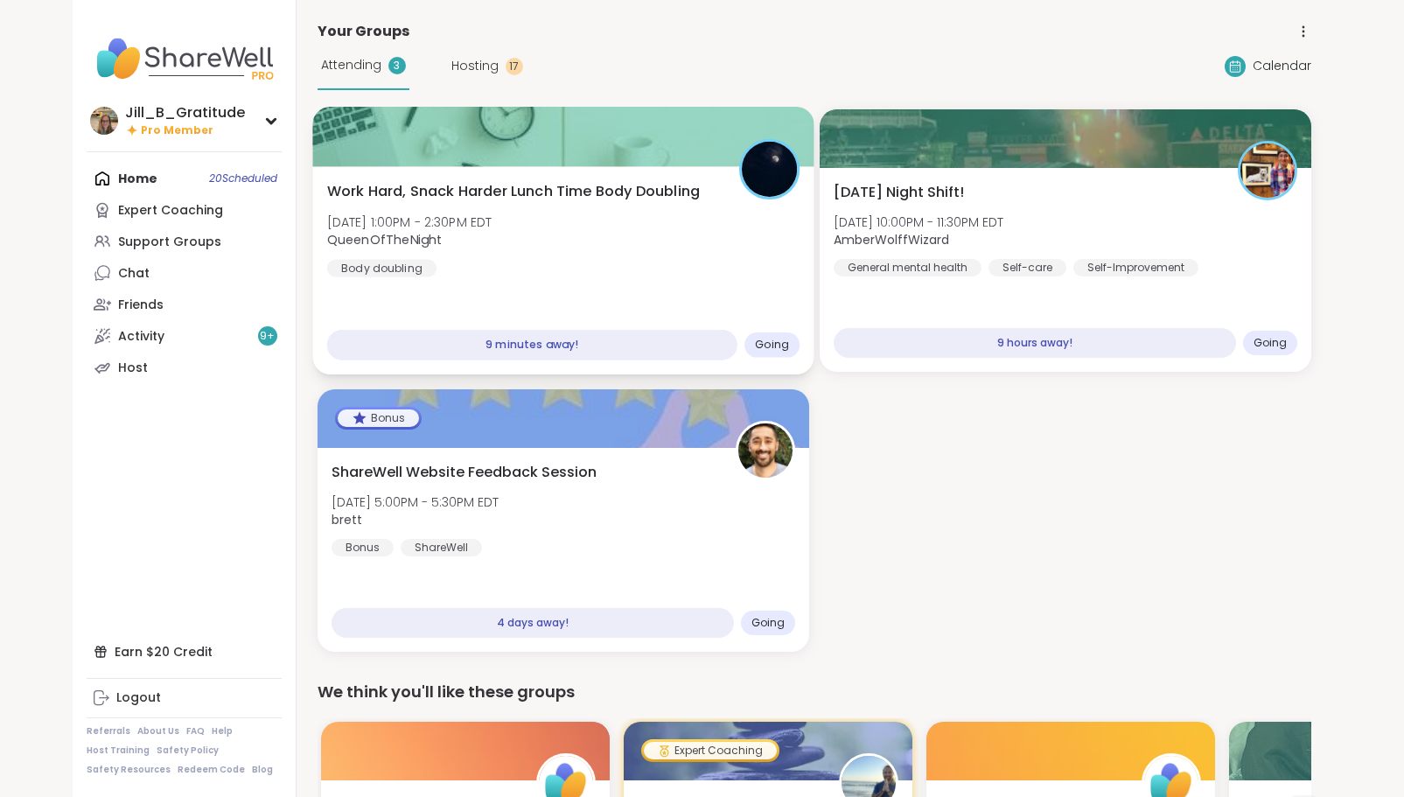
click at [643, 283] on div "Work Hard, Snack Harder Lunch Time Body Doubling [DATE] 1:00PM - 2:30PM EDT Que…" at bounding box center [562, 270] width 501 height 208
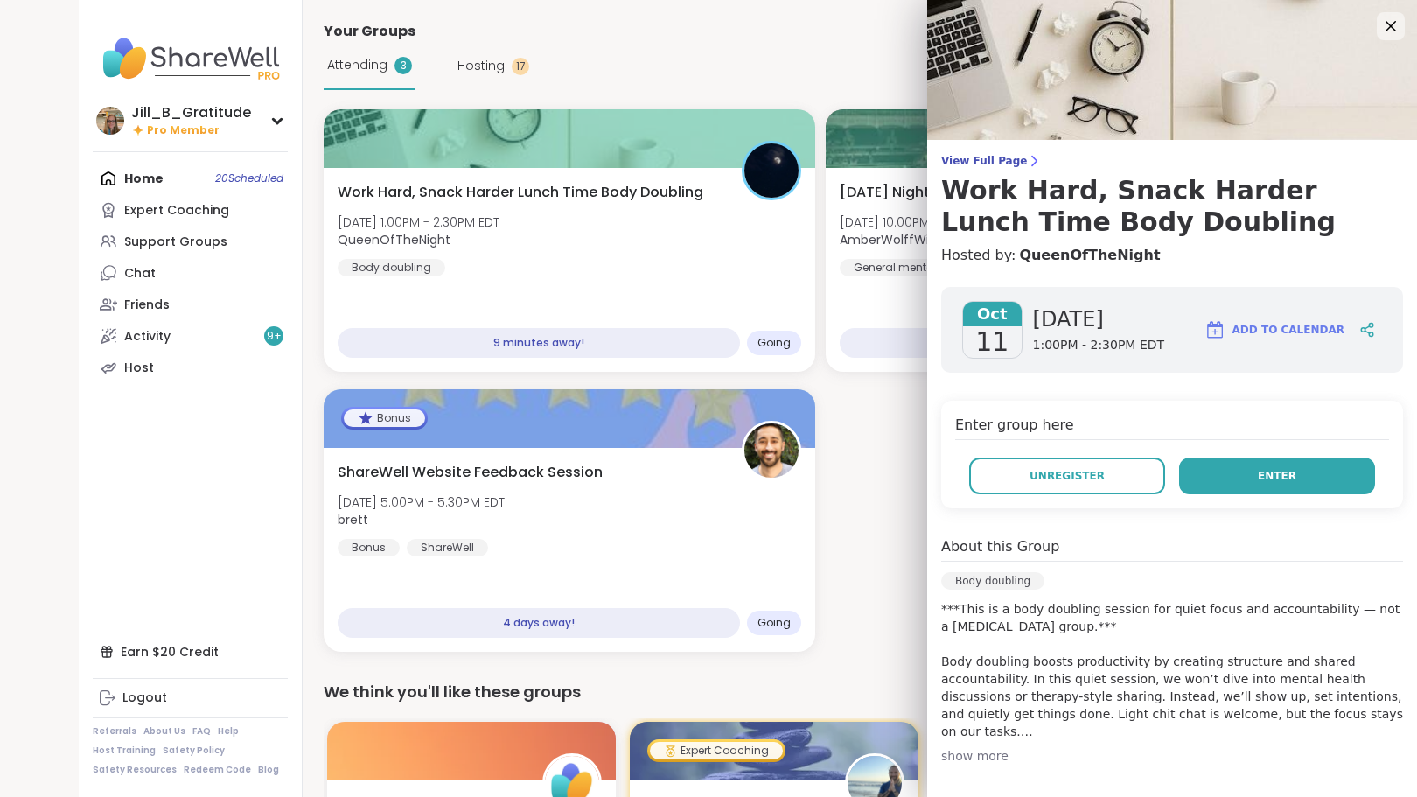
click at [1207, 472] on button "Enter" at bounding box center [1277, 476] width 196 height 37
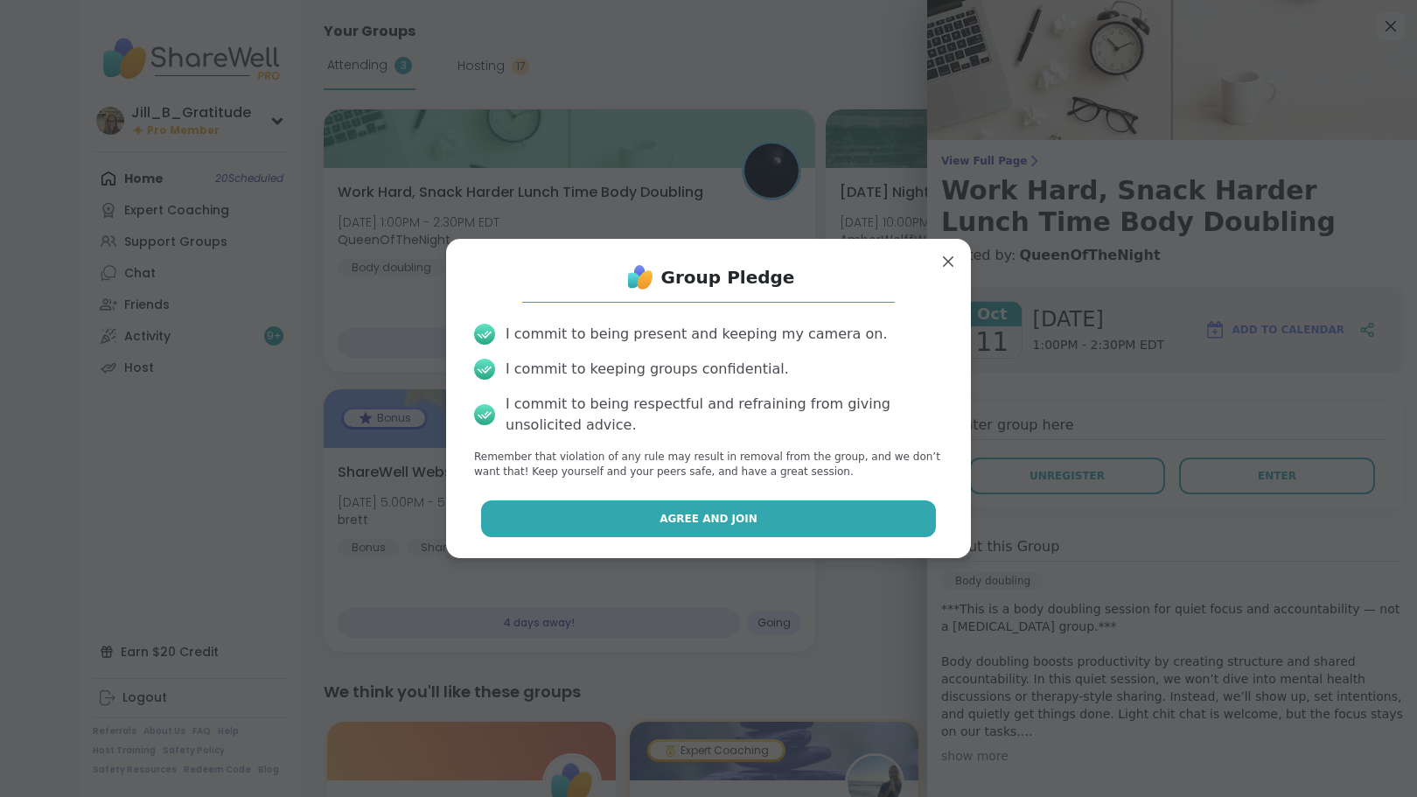
click at [749, 523] on button "Agree and Join" at bounding box center [709, 518] width 456 height 37
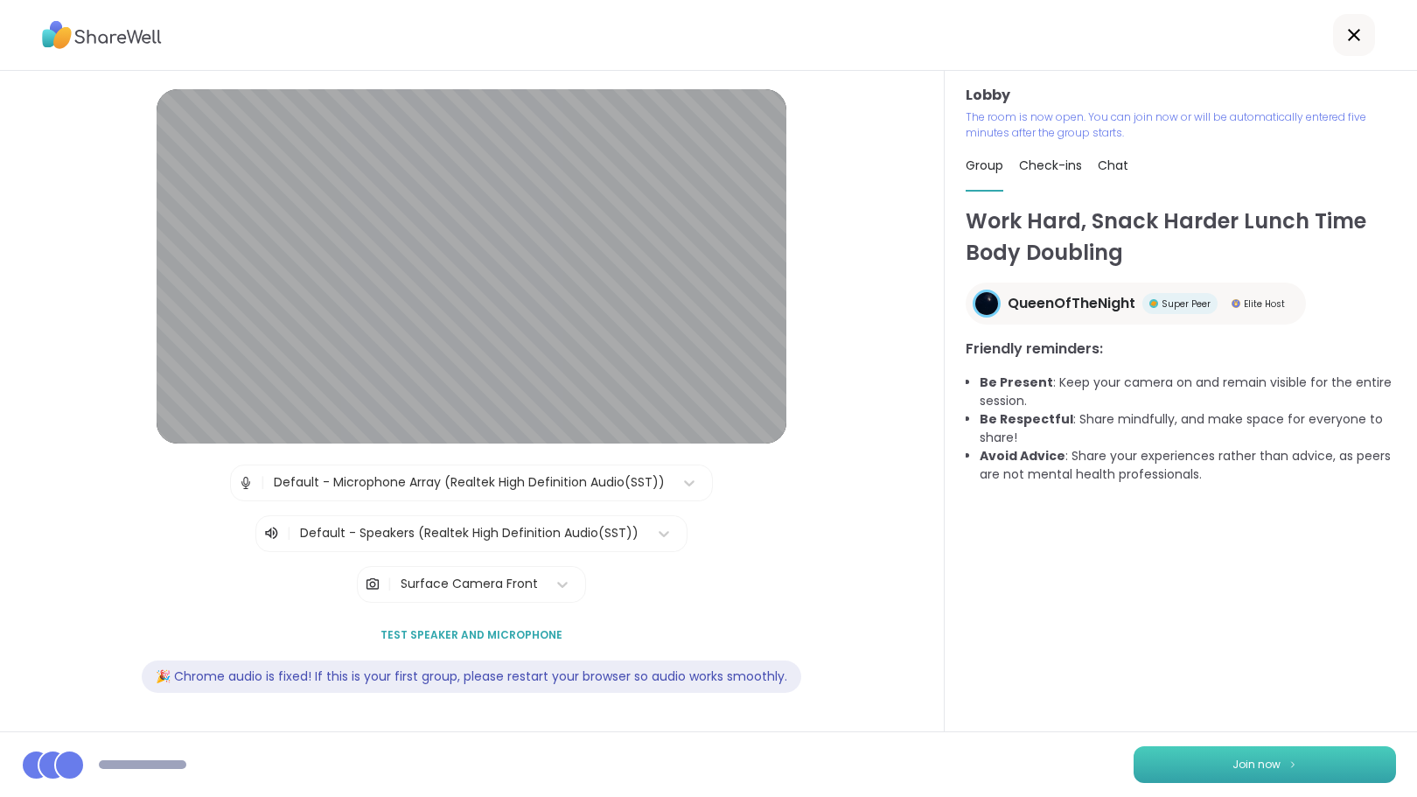
click at [1196, 766] on button "Join now" at bounding box center [1265, 764] width 262 height 37
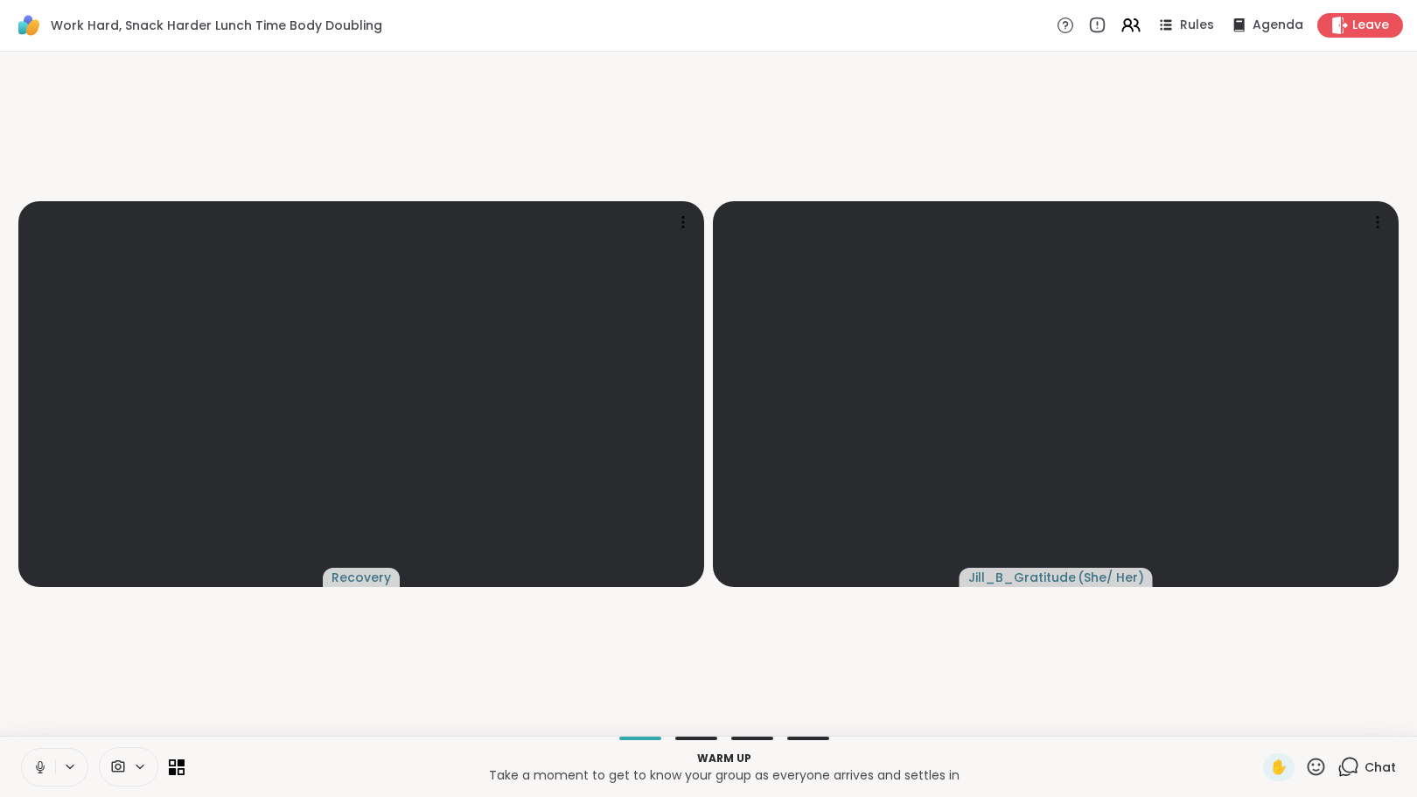
click at [1338, 767] on icon at bounding box center [1349, 767] width 22 height 22
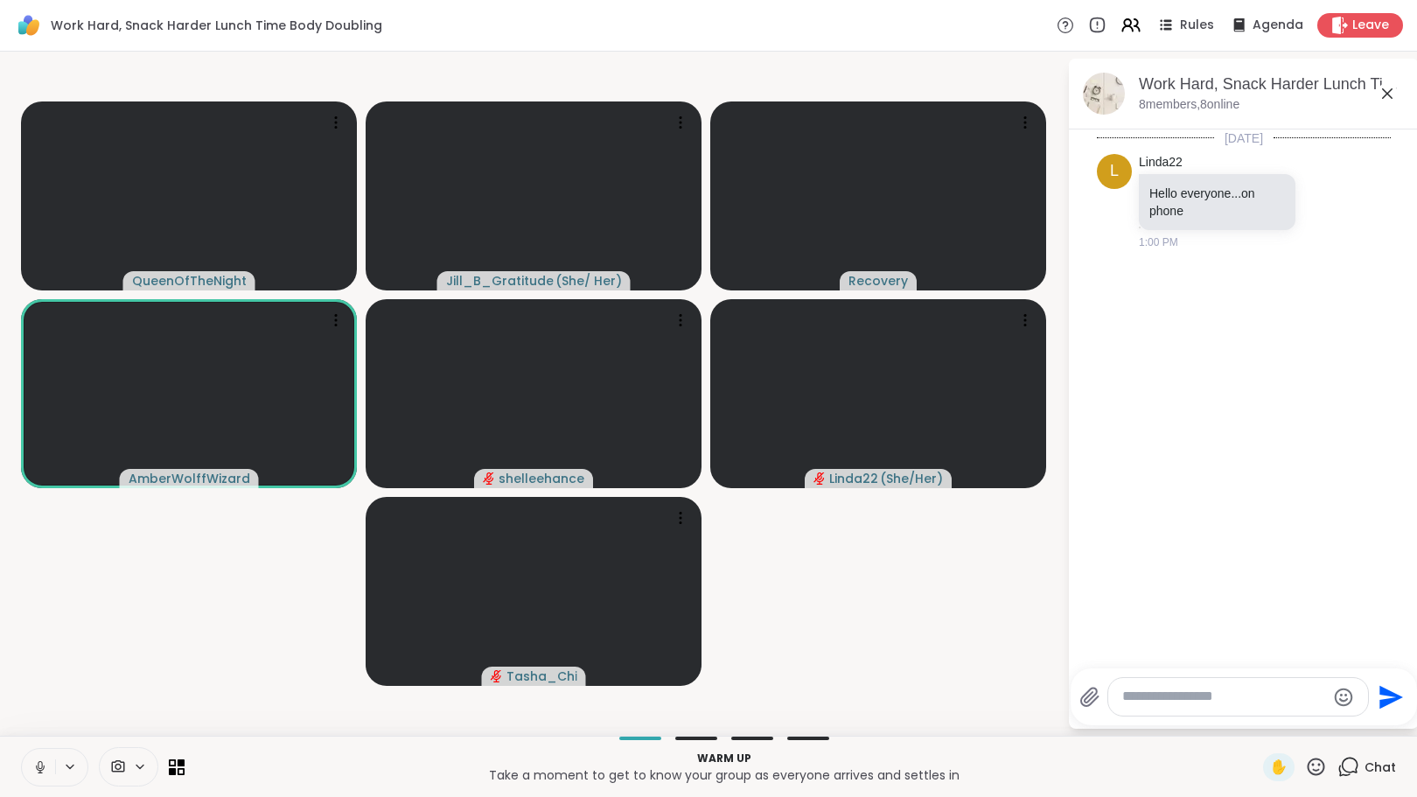
click at [1340, 795] on div "Warm up Take a moment to get to know your group as everyone arrives and settles…" at bounding box center [708, 766] width 1417 height 61
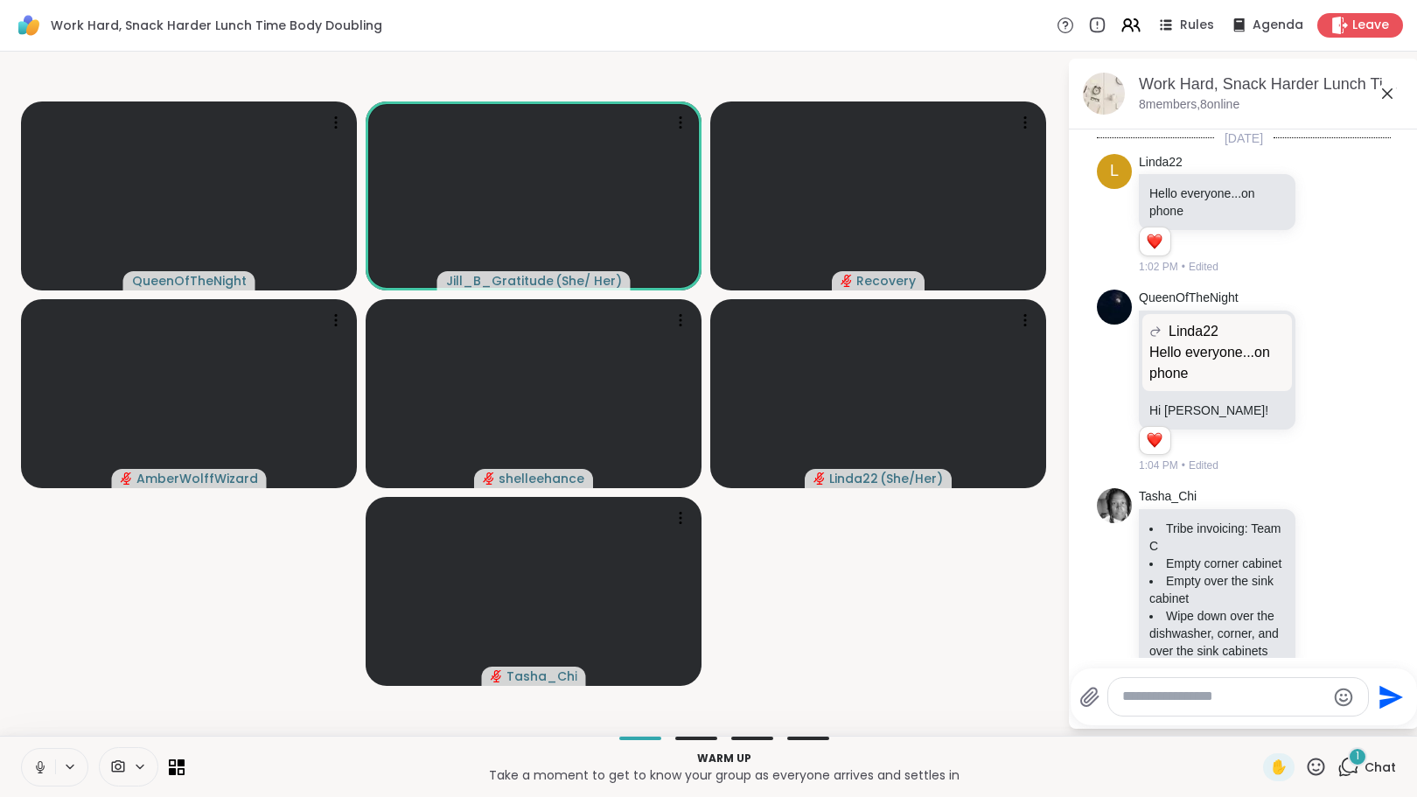
scroll to position [74, 0]
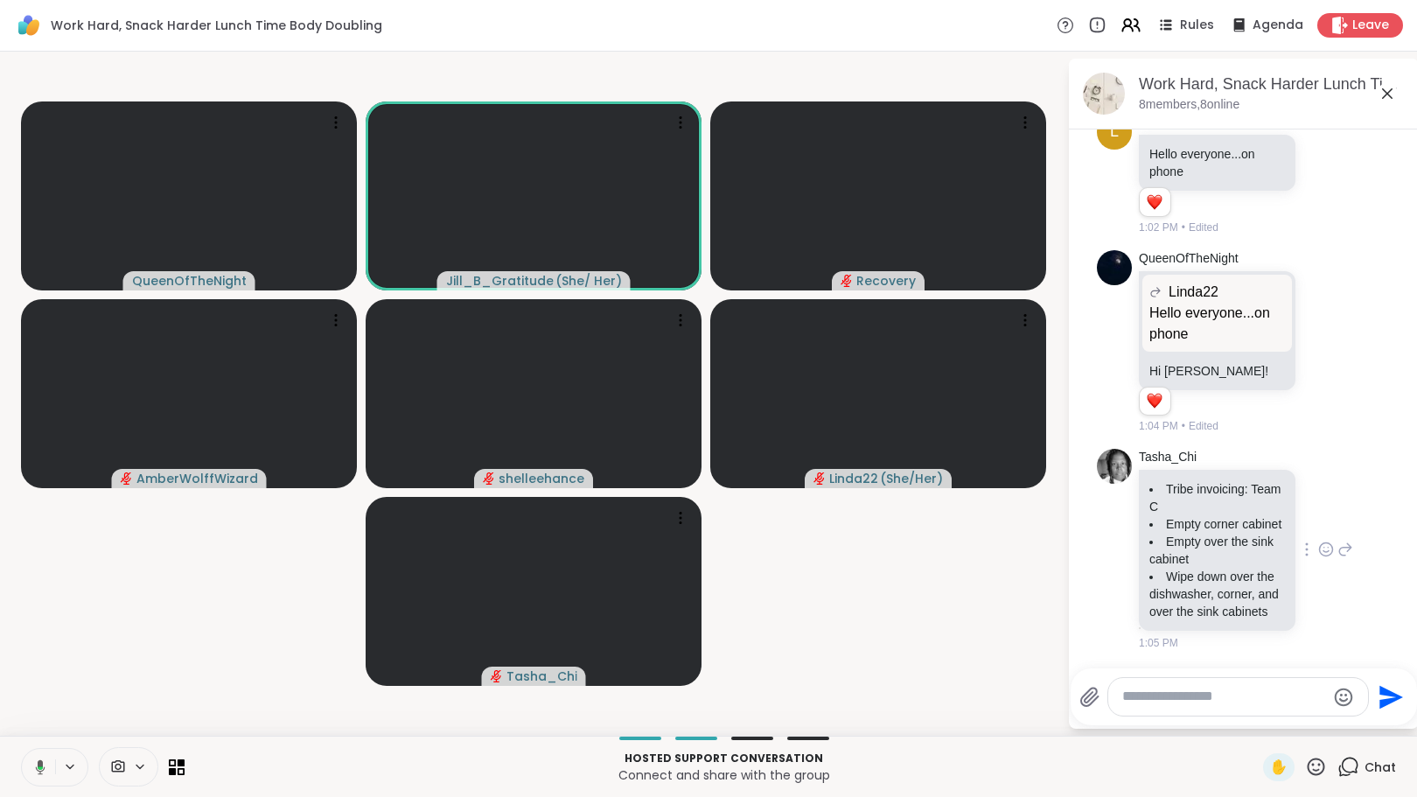
click at [1324, 550] on icon at bounding box center [1326, 551] width 5 height 2
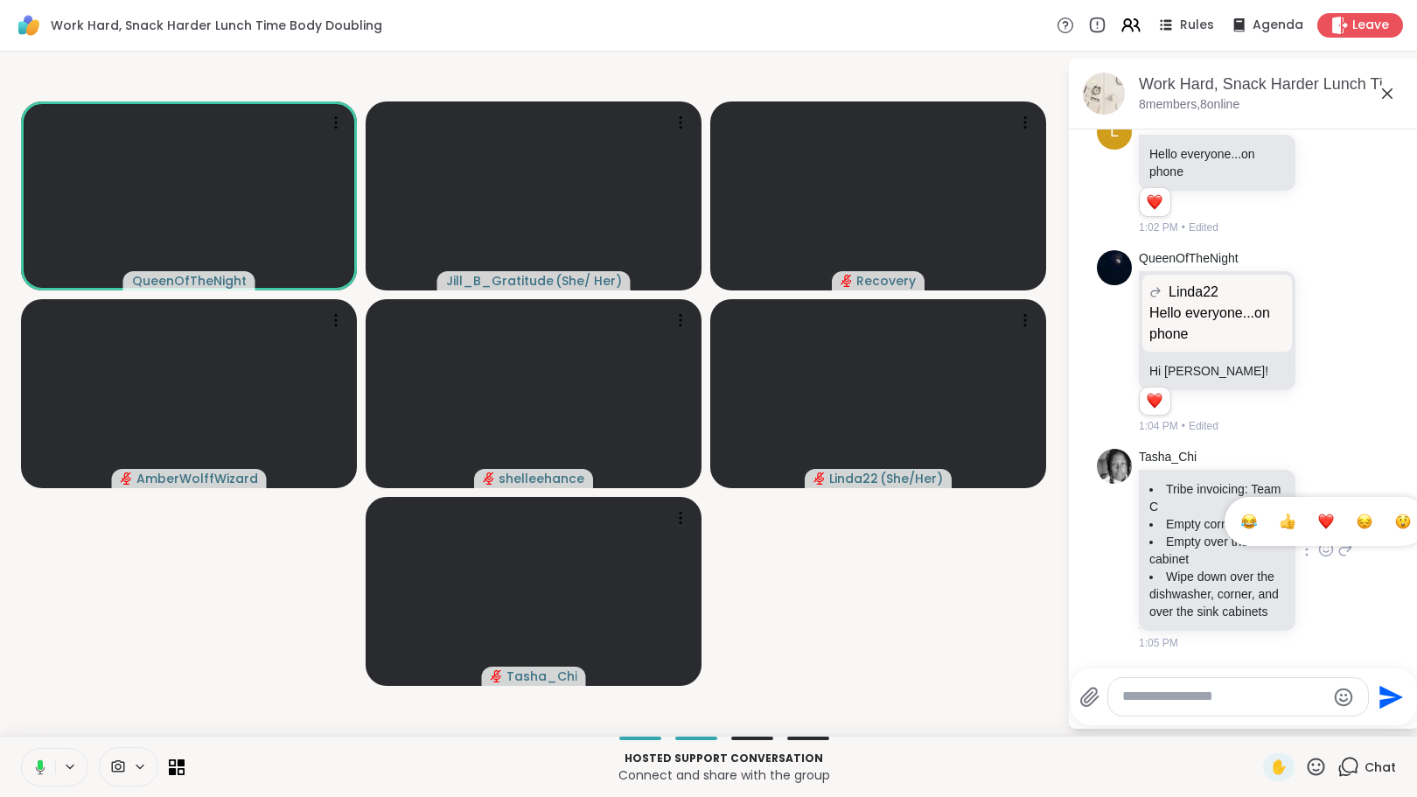
click at [1319, 514] on div "Select Reaction: Heart" at bounding box center [1327, 522] width 16 height 16
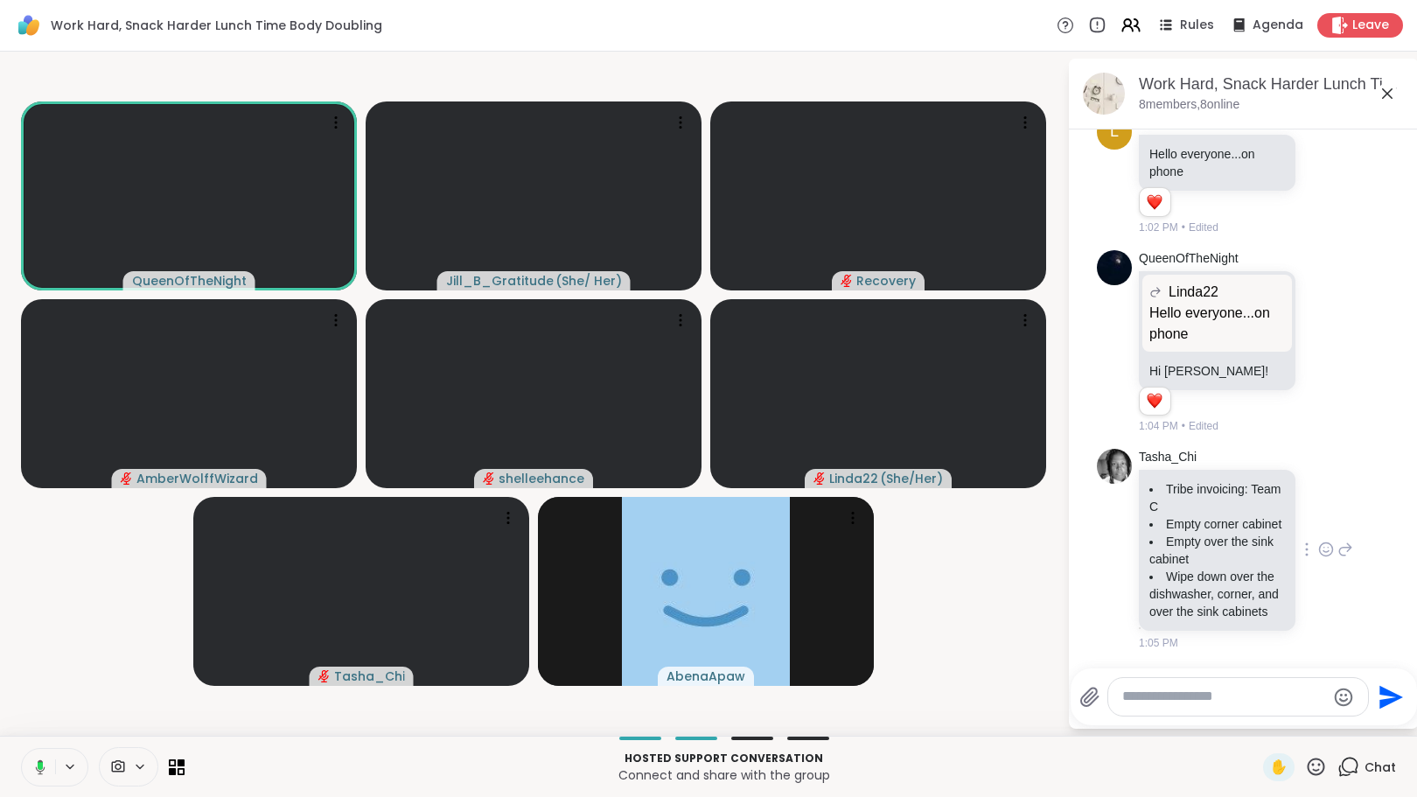
scroll to position [99, 0]
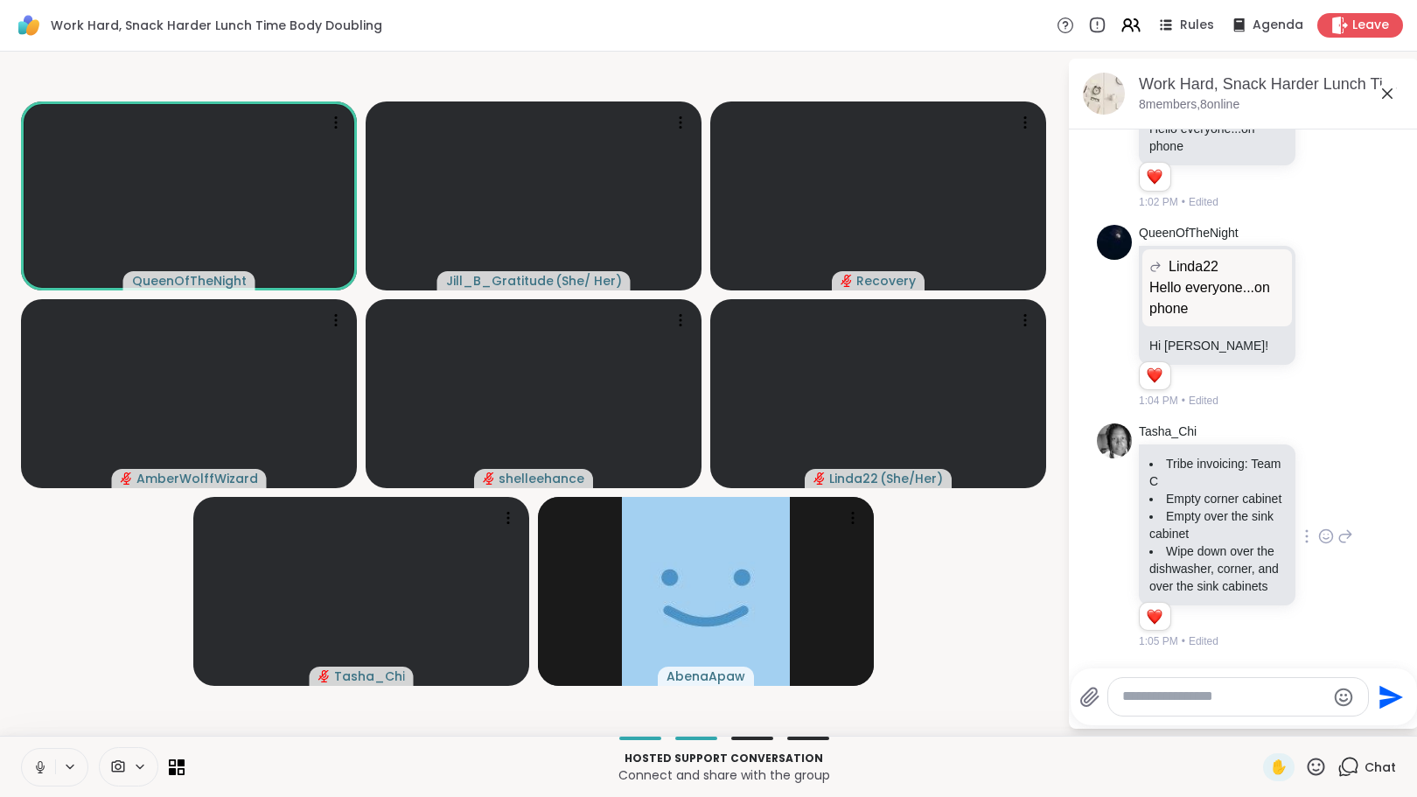
drag, startPoint x: 1391, startPoint y: 522, endPoint x: 1400, endPoint y: 577, distance: 54.9
click at [1400, 577] on div "[DATE] L Linda22 Hello everyone...on phone 1 1 1:02 PM • Edited QueenOfTheNight…" at bounding box center [1244, 393] width 350 height 528
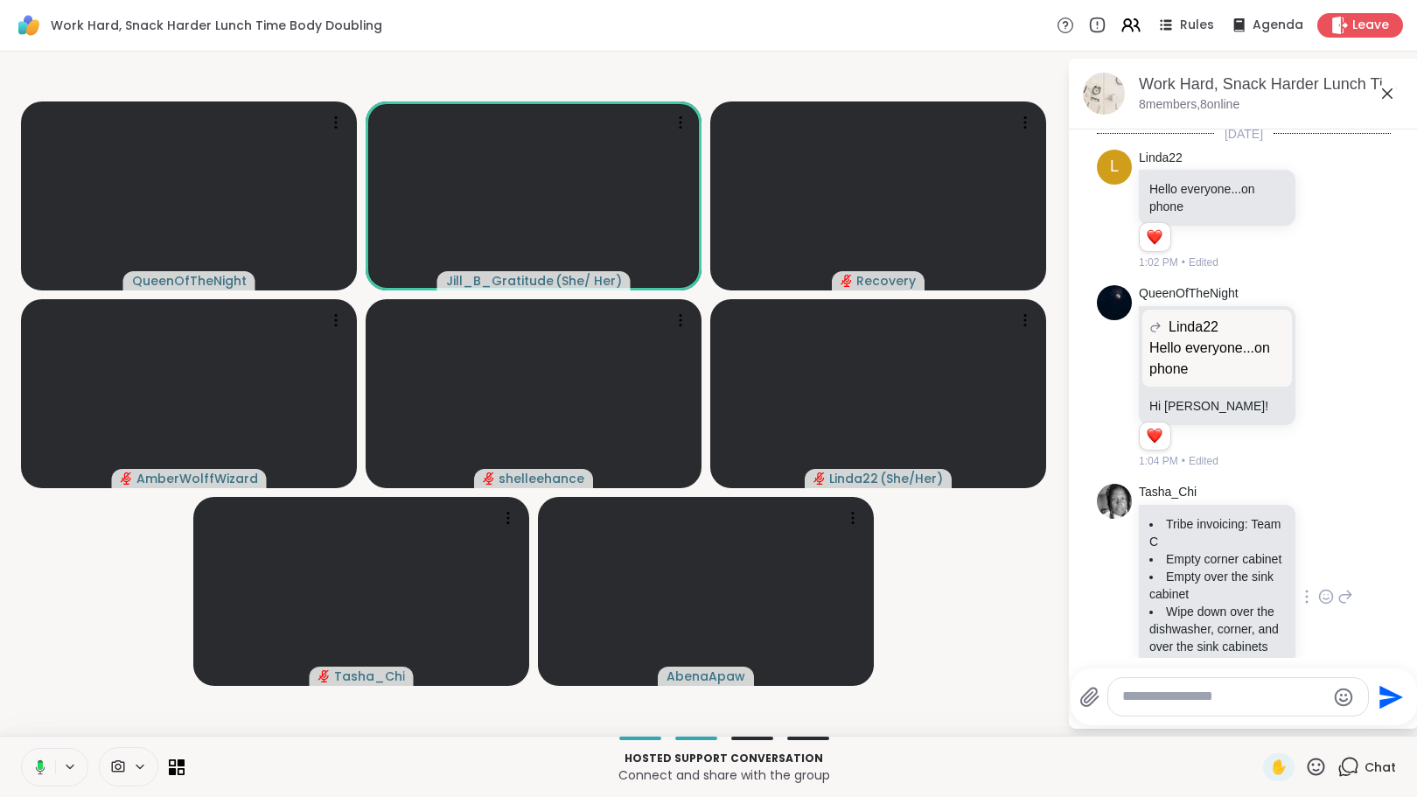
scroll to position [0, 0]
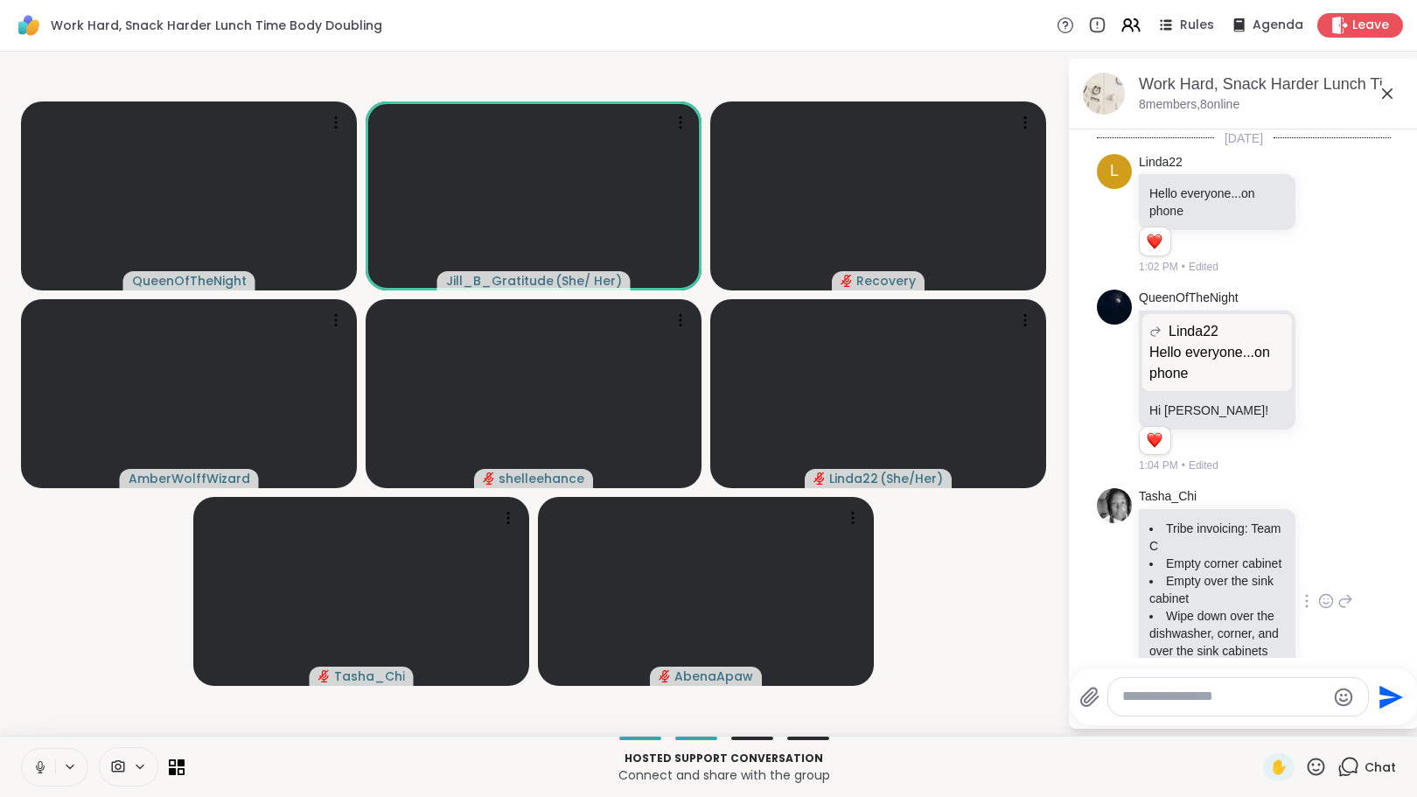
click at [47, 765] on icon at bounding box center [40, 767] width 16 height 16
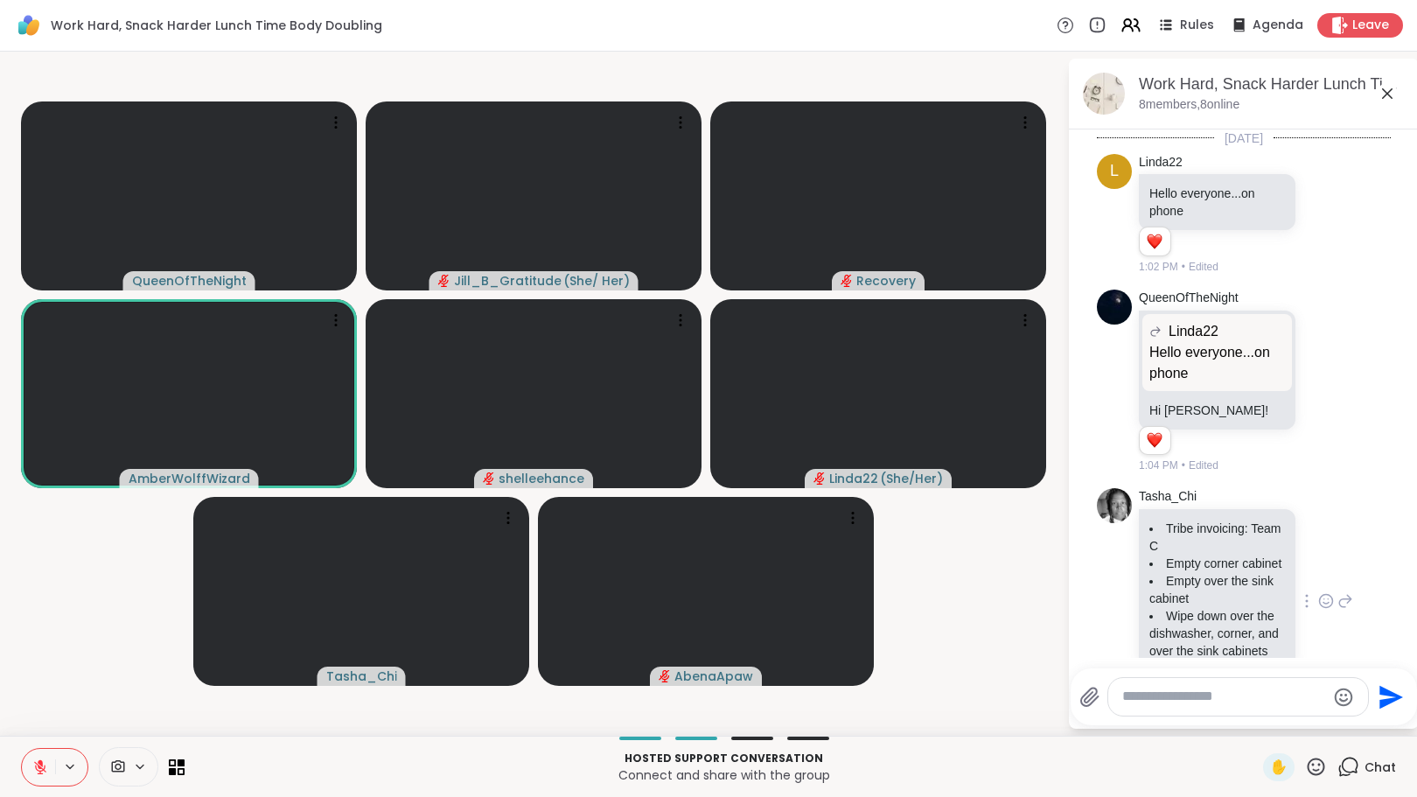
click at [0, 442] on div "QueenOfTheNight Jill_B_Gratitude ( She/ Her ) Recovery AmberWolffWizard shellee…" at bounding box center [708, 394] width 1417 height 684
click at [0, 413] on div "QueenOfTheNight Jill_B_Gratitude ( She/ Her ) Recovery AmberWolffWizard shellee…" at bounding box center [708, 394] width 1417 height 684
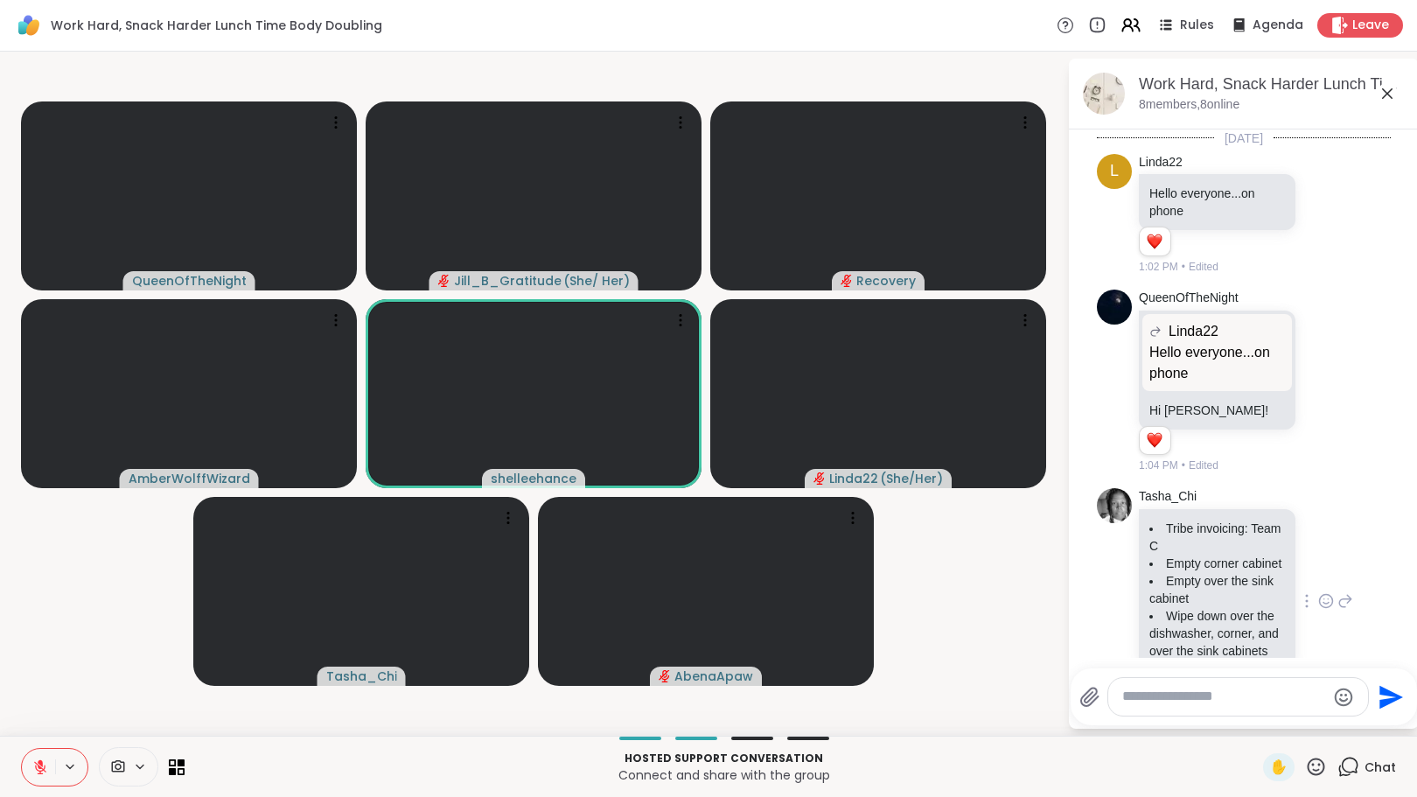
click at [39, 762] on icon at bounding box center [40, 762] width 5 height 7
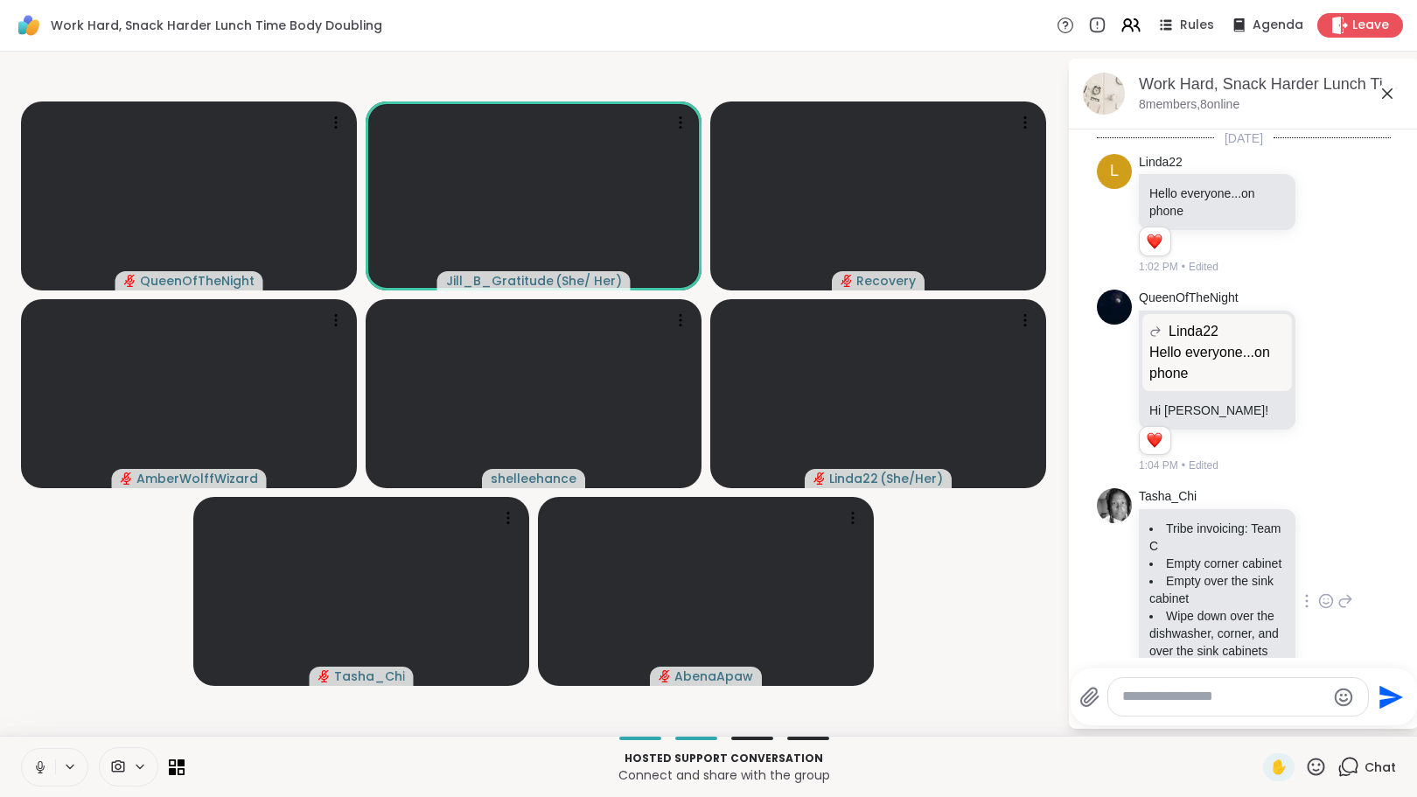
scroll to position [99, 0]
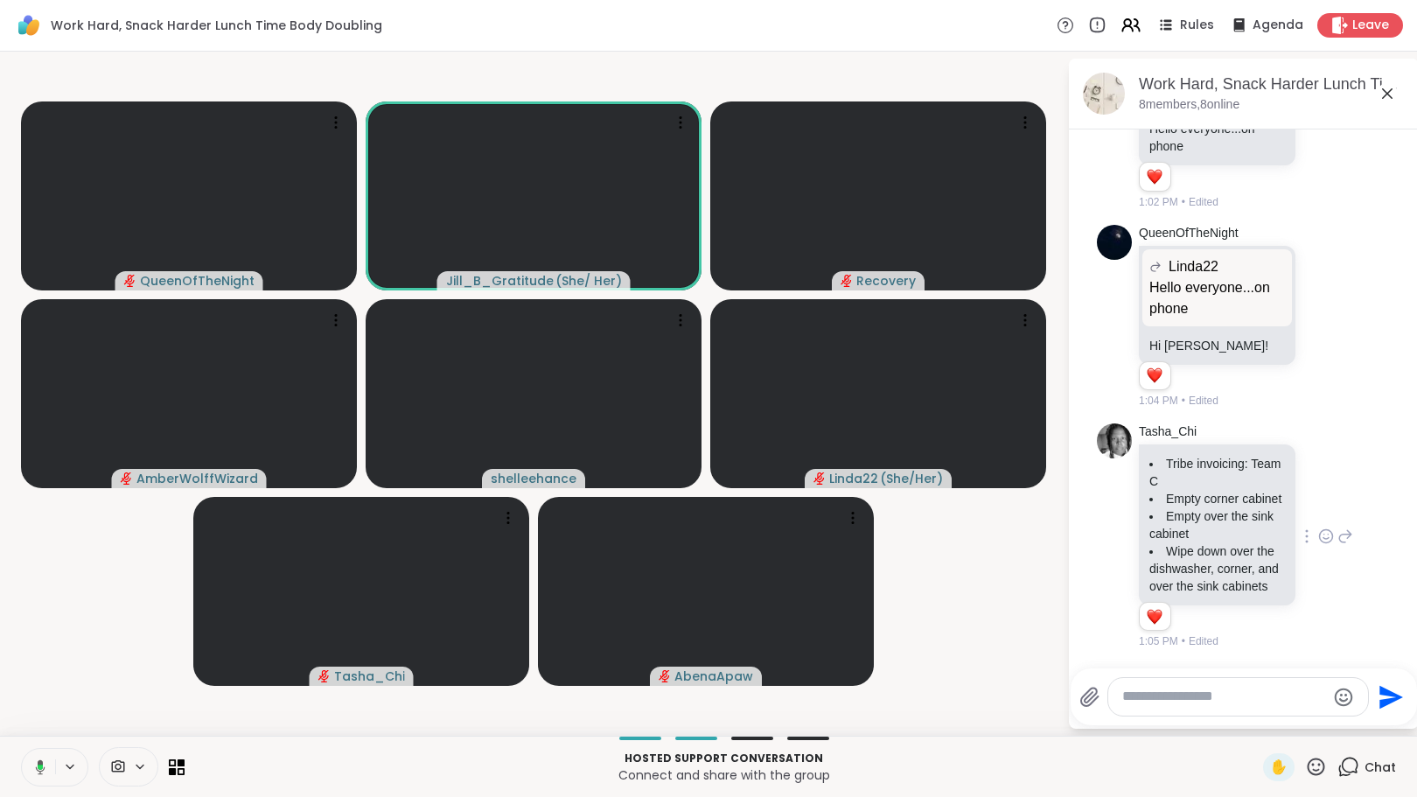
click at [1197, 704] on textarea "Type your message" at bounding box center [1225, 697] width 204 height 18
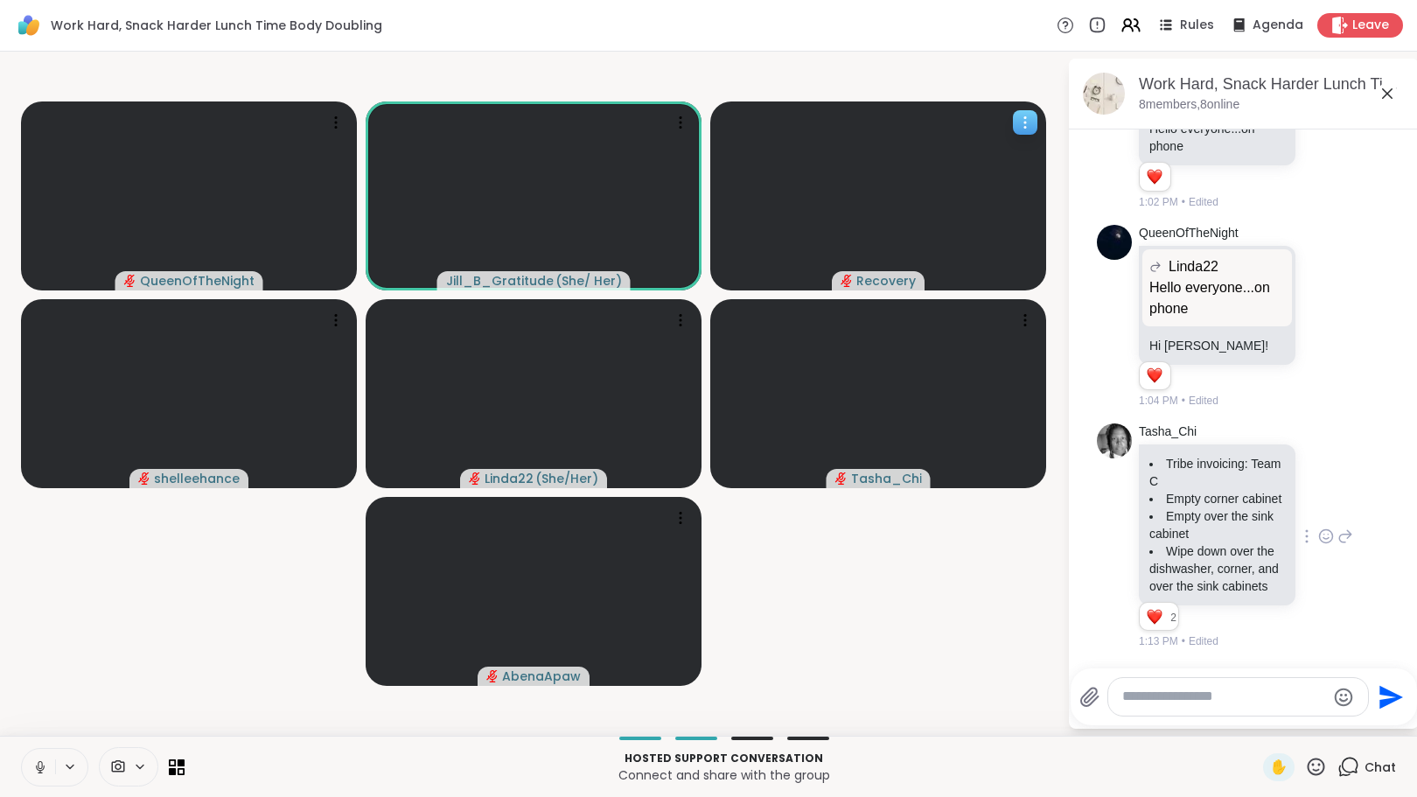
scroll to position [210, 0]
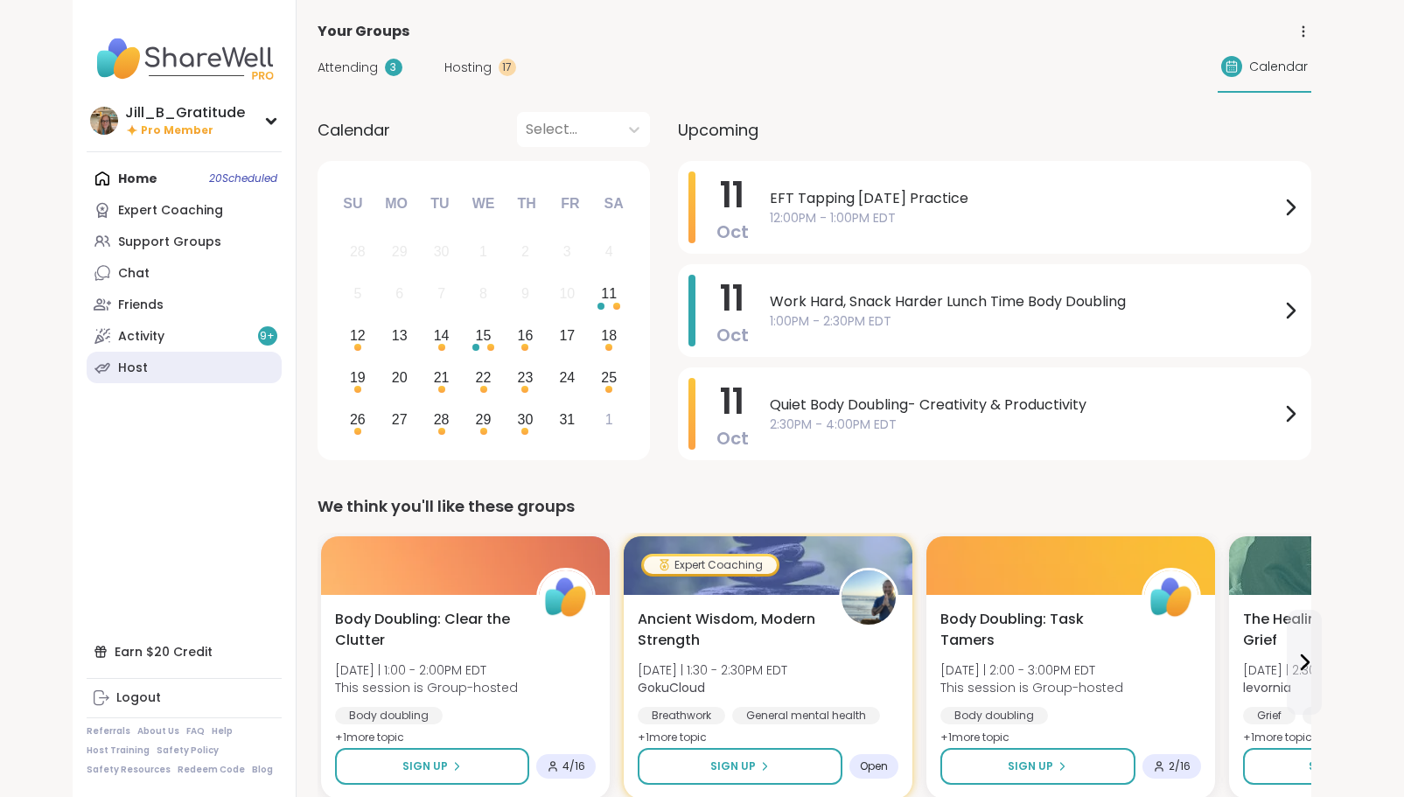
click at [160, 370] on link "Host" at bounding box center [184, 367] width 195 height 31
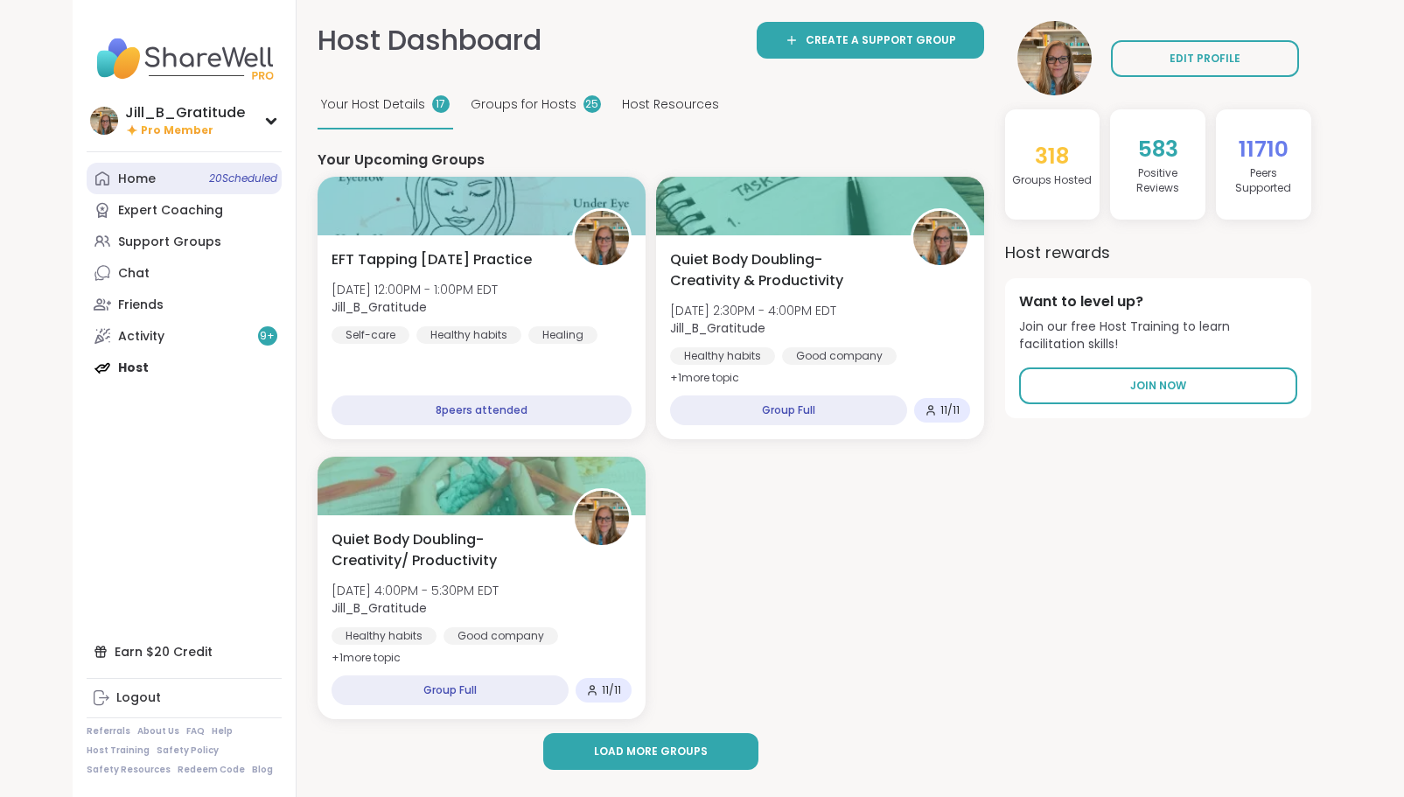
click at [216, 181] on span "20 Scheduled" at bounding box center [243, 178] width 68 height 14
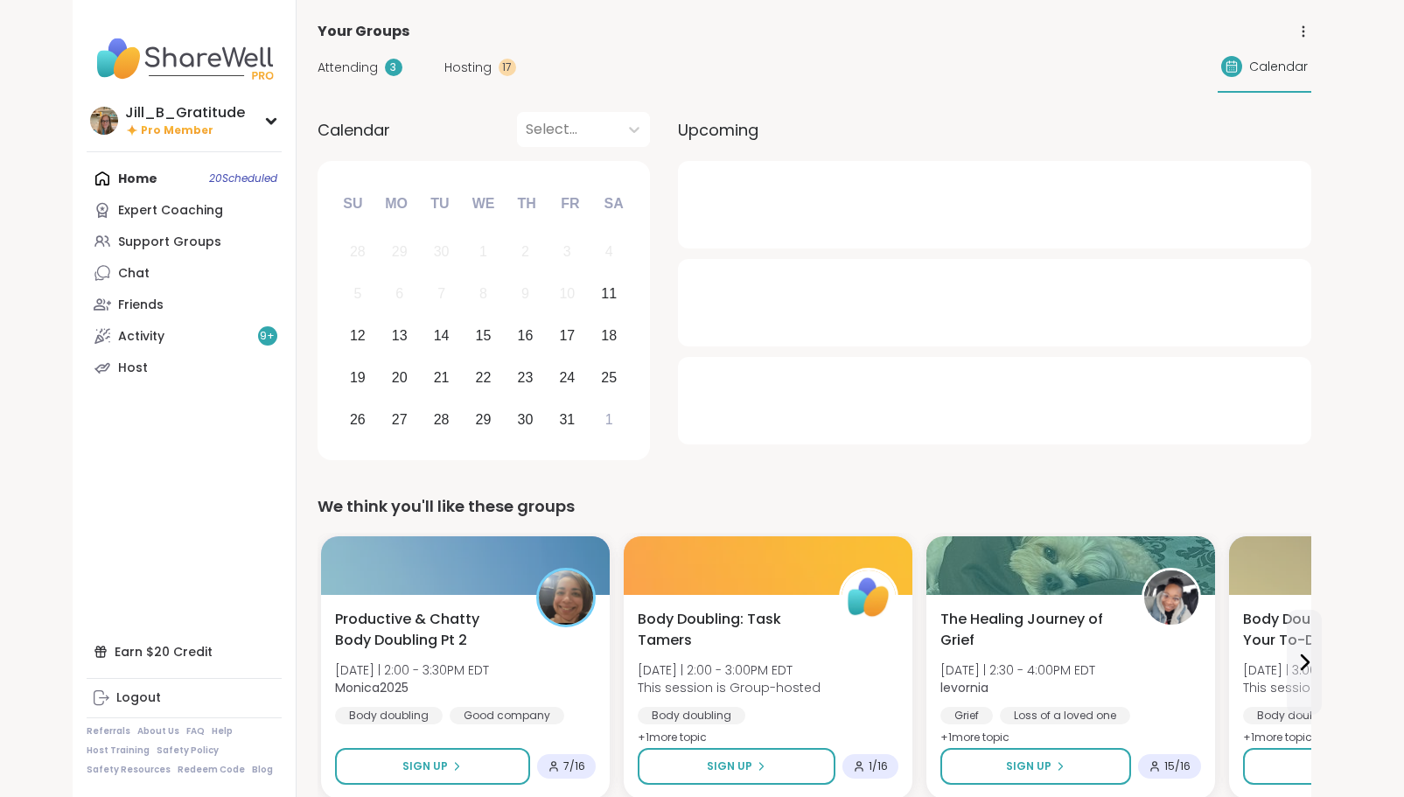
click at [357, 63] on span "Attending" at bounding box center [348, 68] width 60 height 18
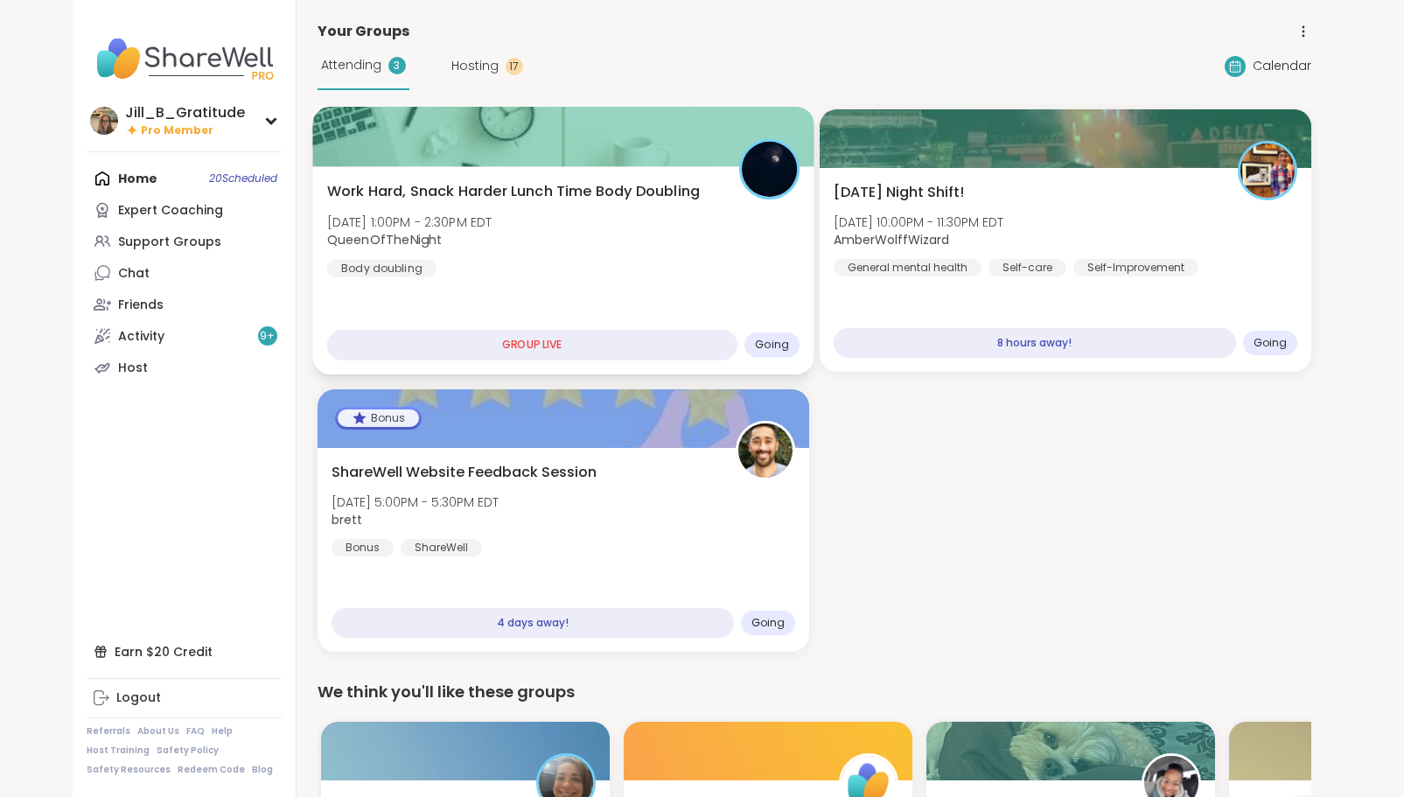
click at [557, 277] on div "Work Hard, Snack Harder Lunch Time Body Doubling Sat, Oct 11 | 1:00PM - 2:30PM …" at bounding box center [562, 270] width 501 height 208
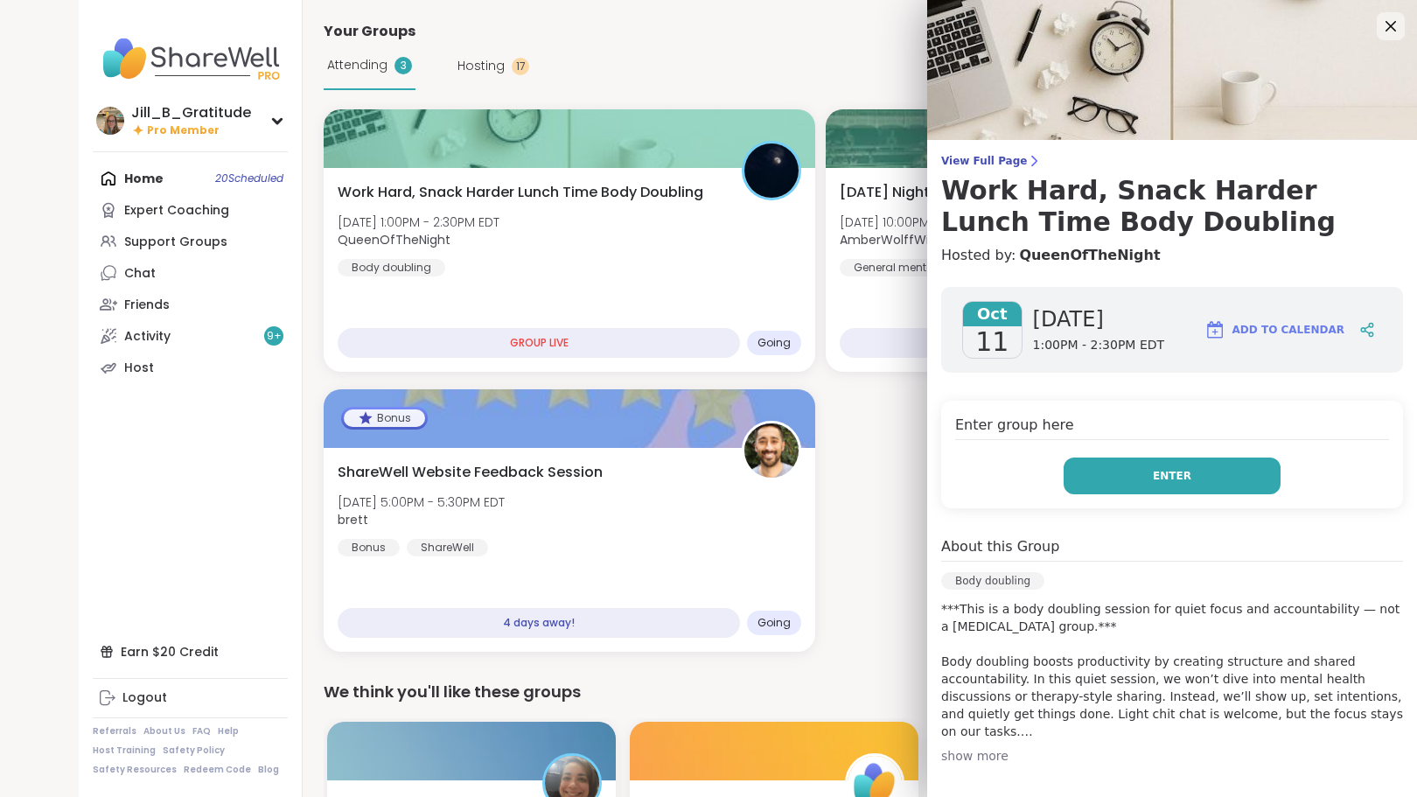
click at [1108, 475] on button "Enter" at bounding box center [1172, 476] width 217 height 37
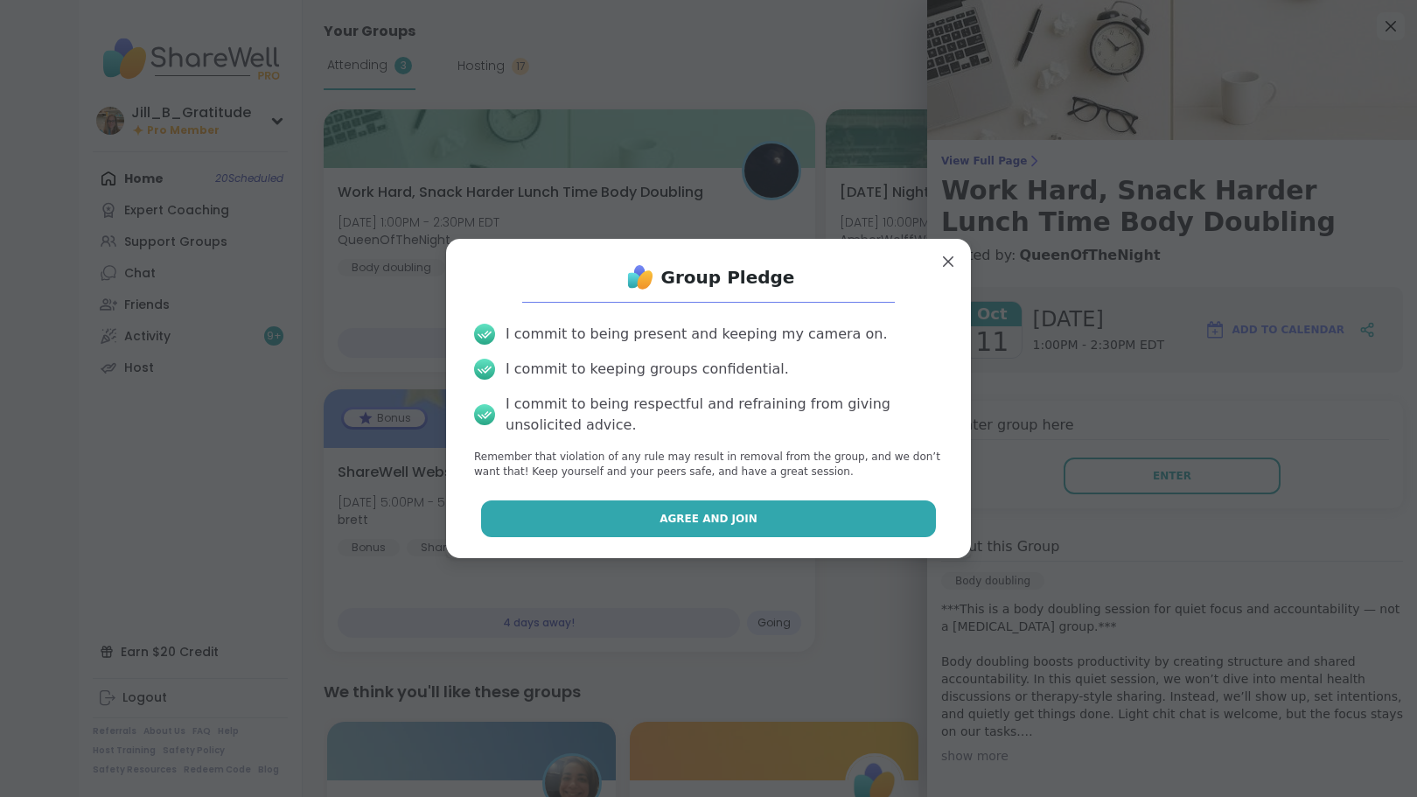
click at [880, 510] on button "Agree and Join" at bounding box center [709, 518] width 456 height 37
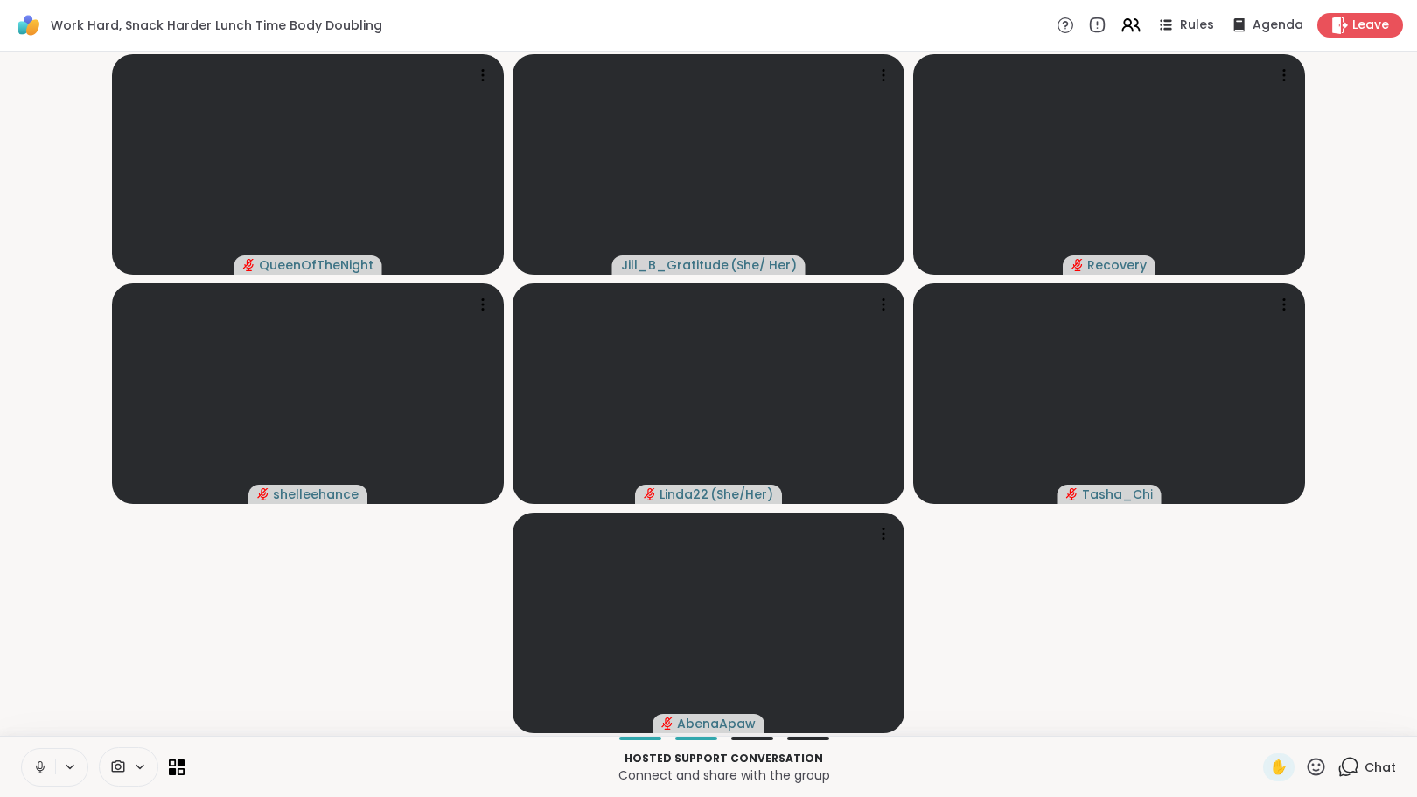
click at [42, 763] on icon at bounding box center [40, 765] width 4 height 8
click at [1342, 769] on icon at bounding box center [1349, 767] width 22 height 22
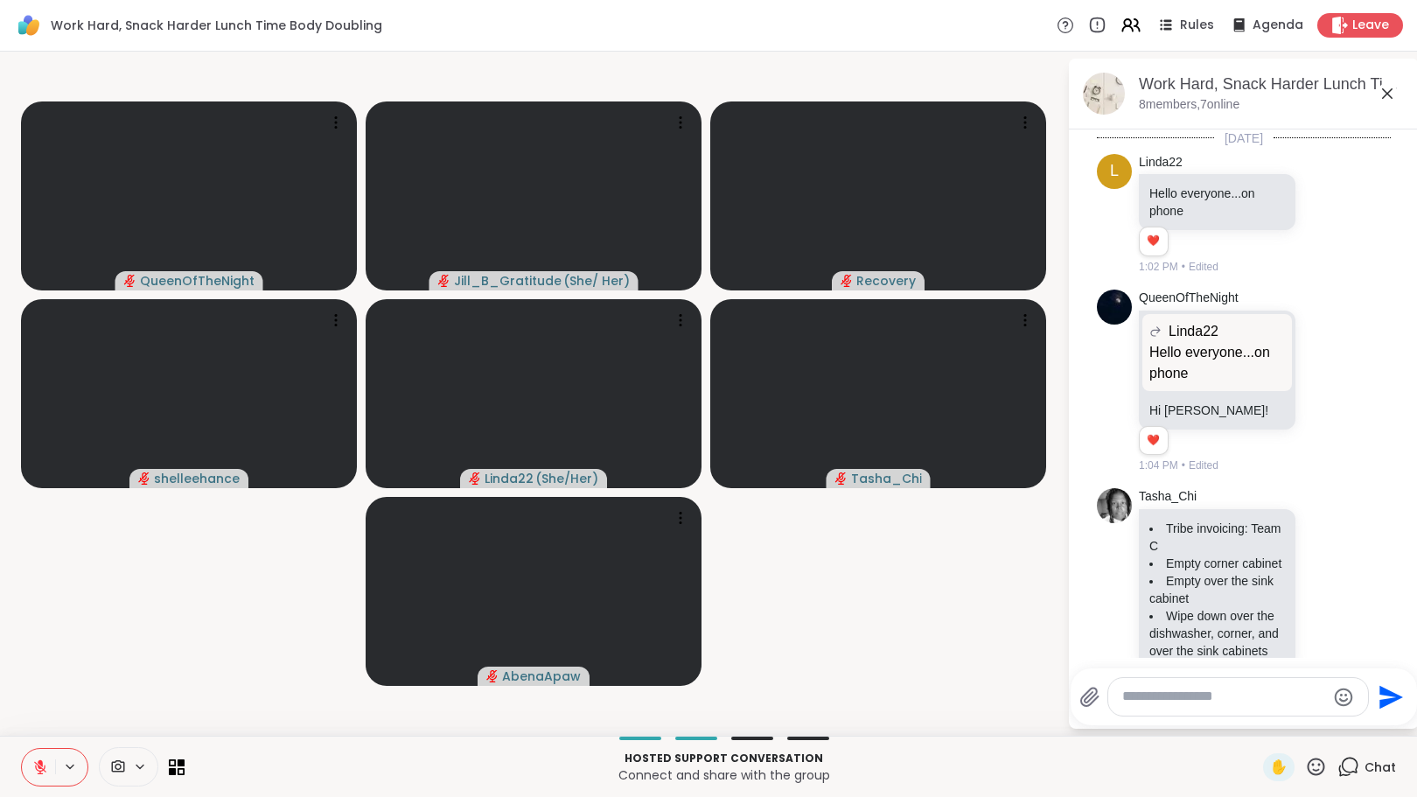
scroll to position [210, 0]
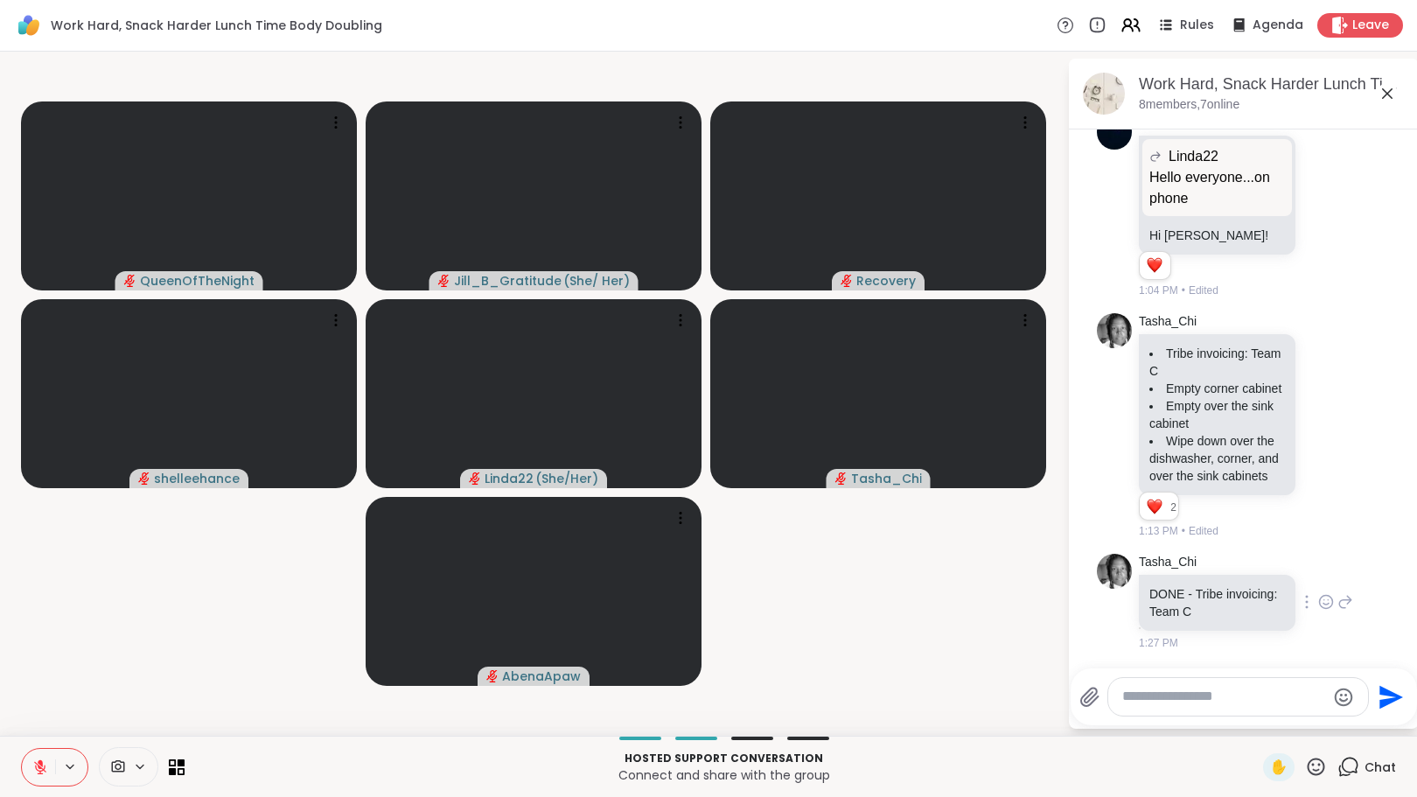
click at [1319, 593] on icon at bounding box center [1327, 601] width 16 height 17
click at [1319, 570] on div "Select Reaction: Heart" at bounding box center [1327, 574] width 16 height 16
